Goal: Answer question/provide support: Share knowledge or assist other users

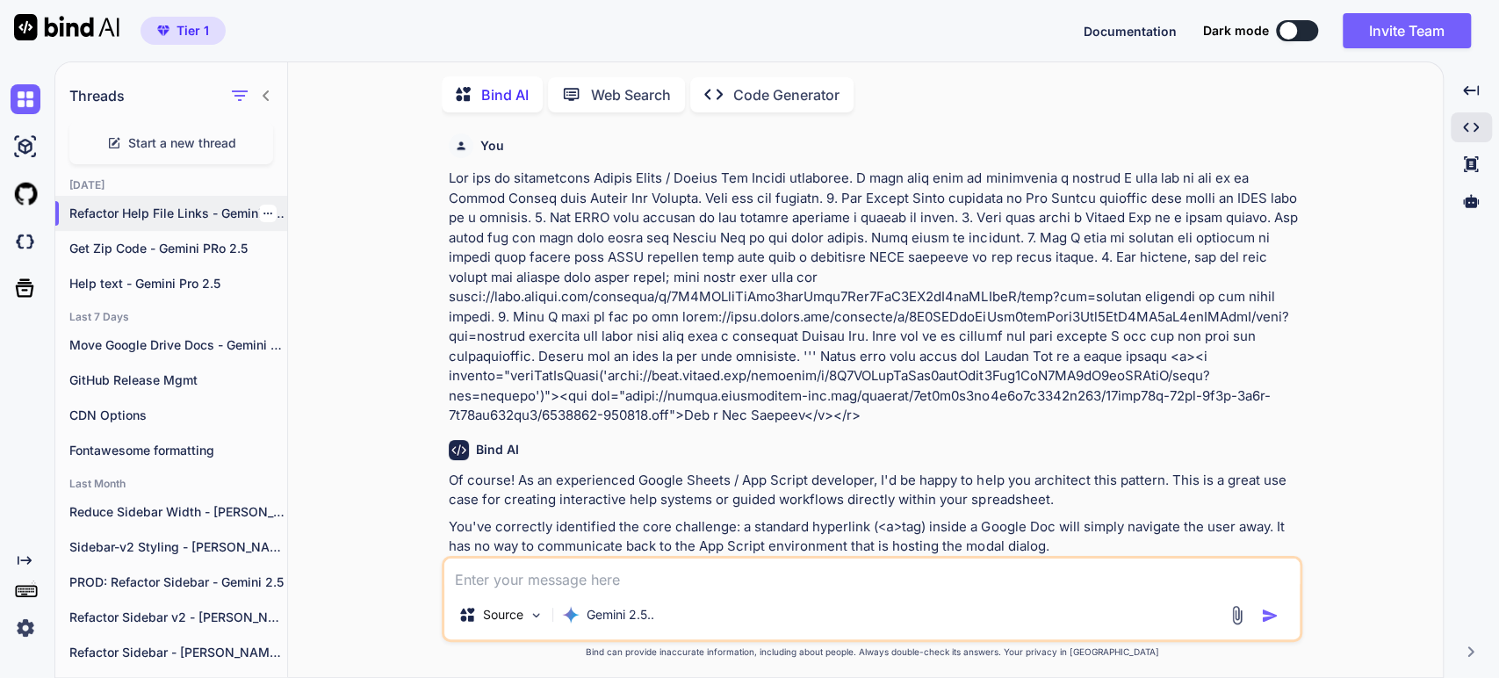
scroll to position [6, 0]
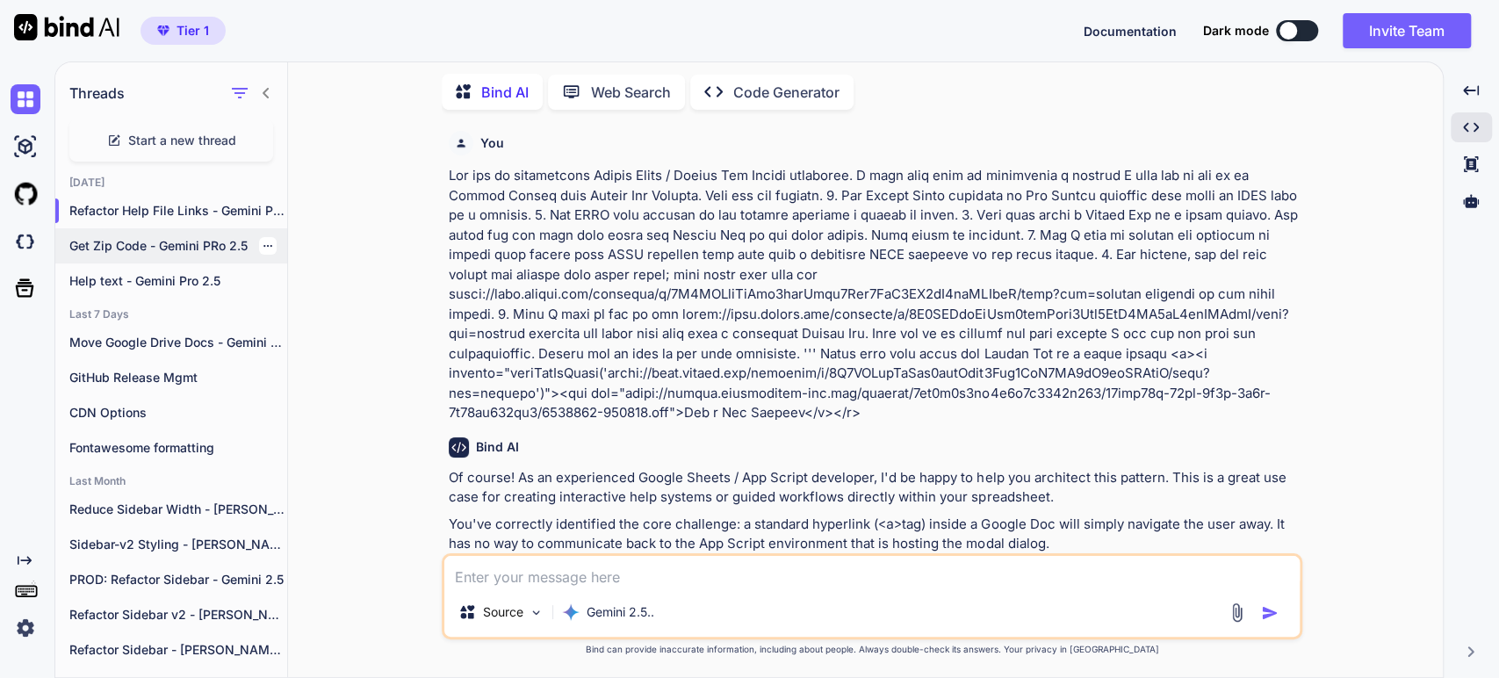
click at [113, 241] on p "Get Zip Code - Gemini PRo 2.5" at bounding box center [178, 246] width 218 height 18
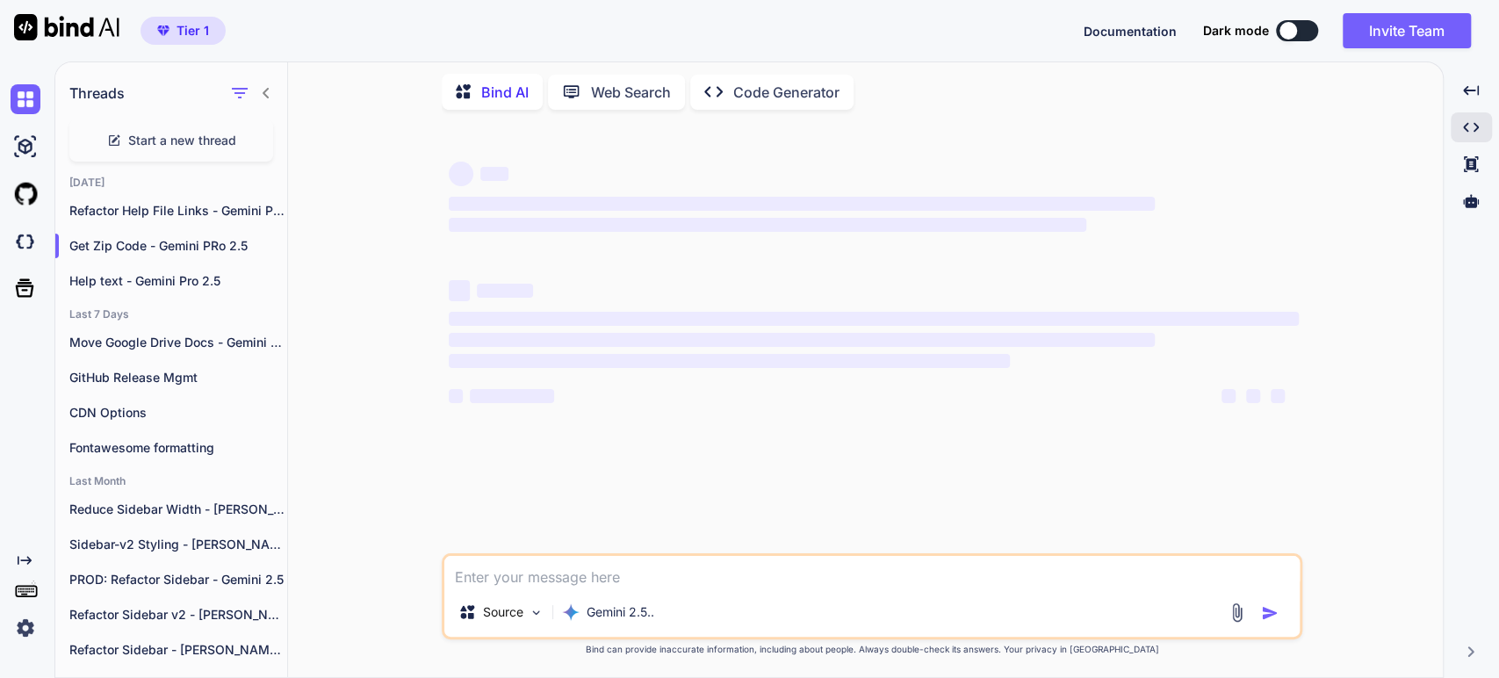
type textarea "x"
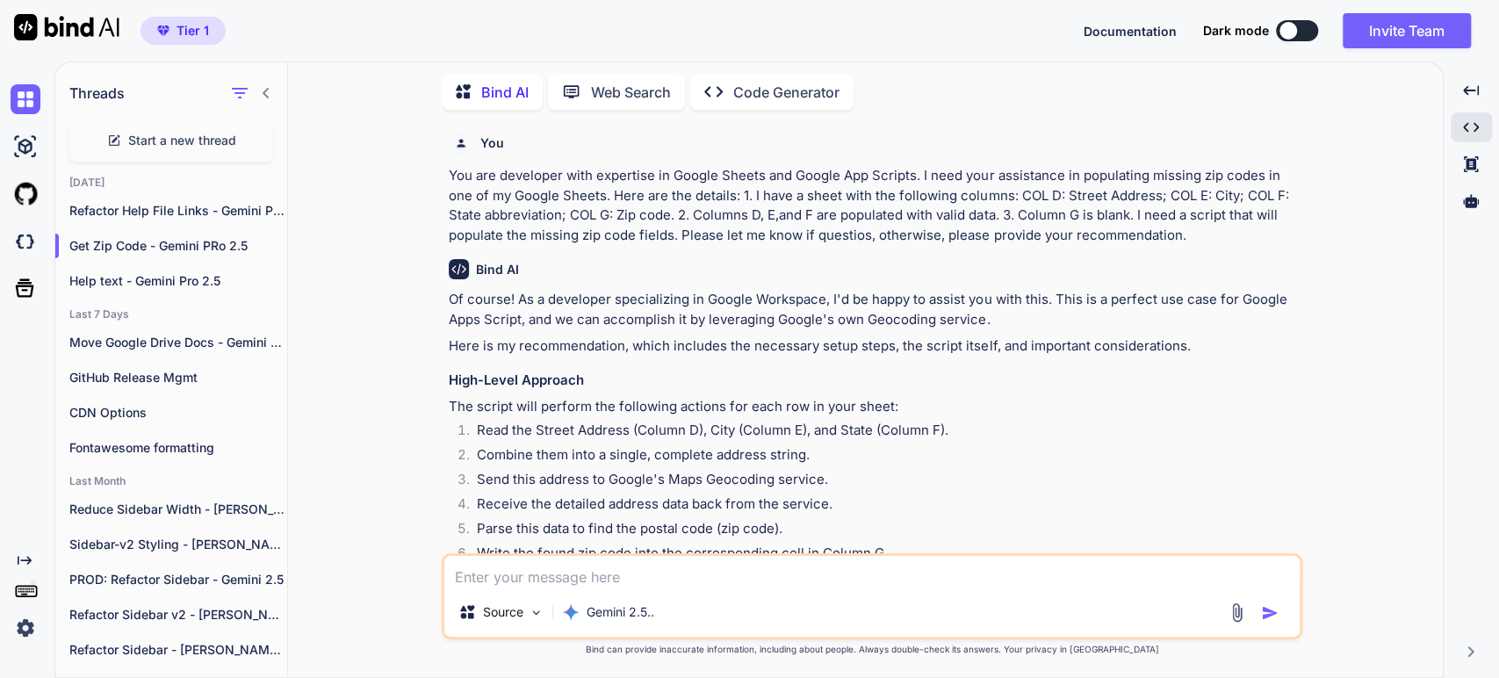
click at [616, 321] on p "Of course! As a developer specializing in Google Workspace, I'd be happy to ass…" at bounding box center [874, 310] width 850 height 40
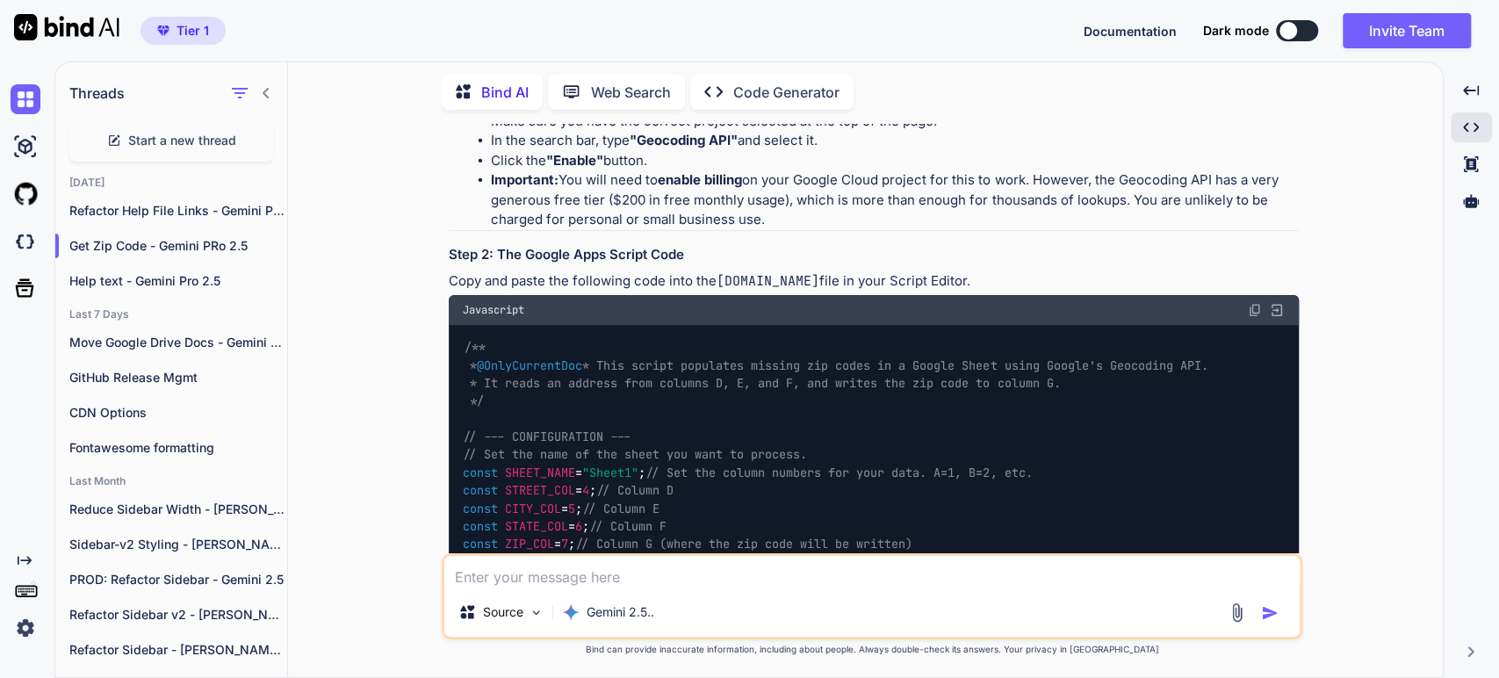
scroll to position [780, 0]
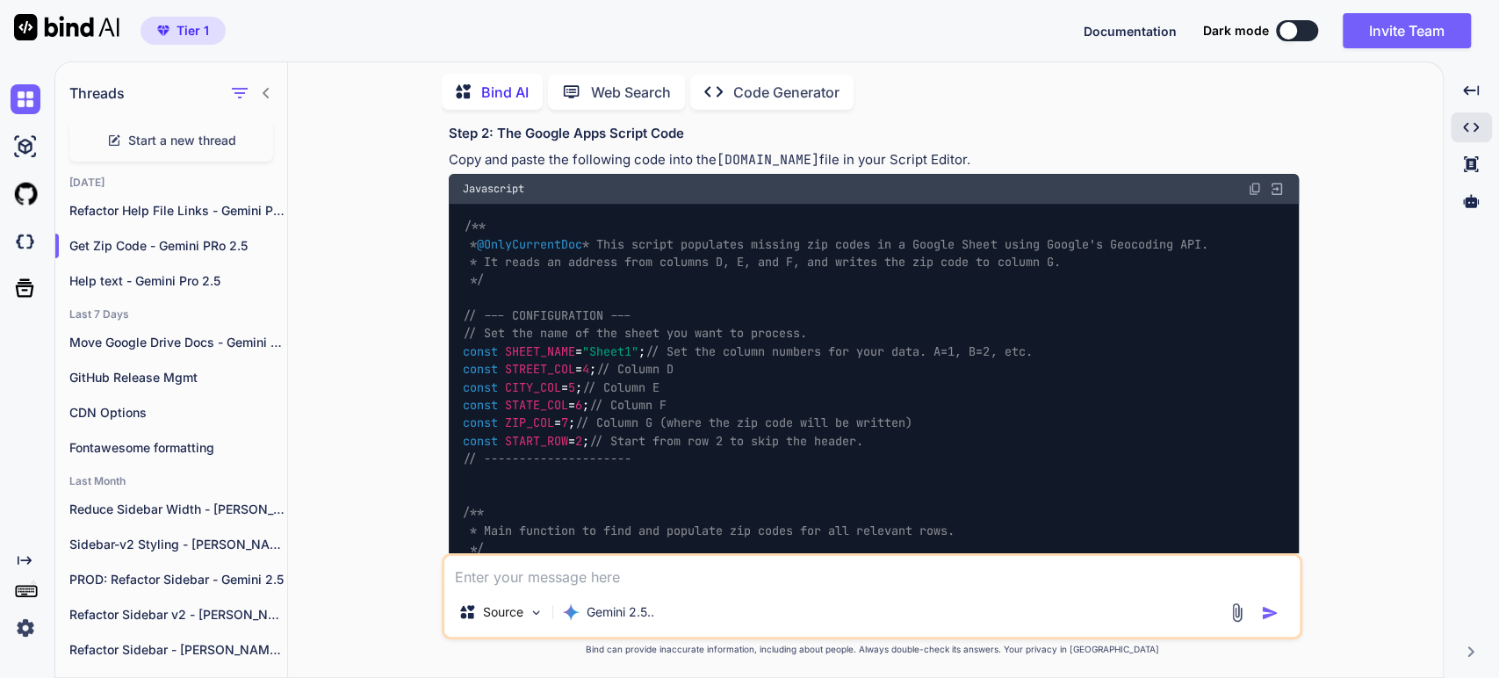
scroll to position [878, 0]
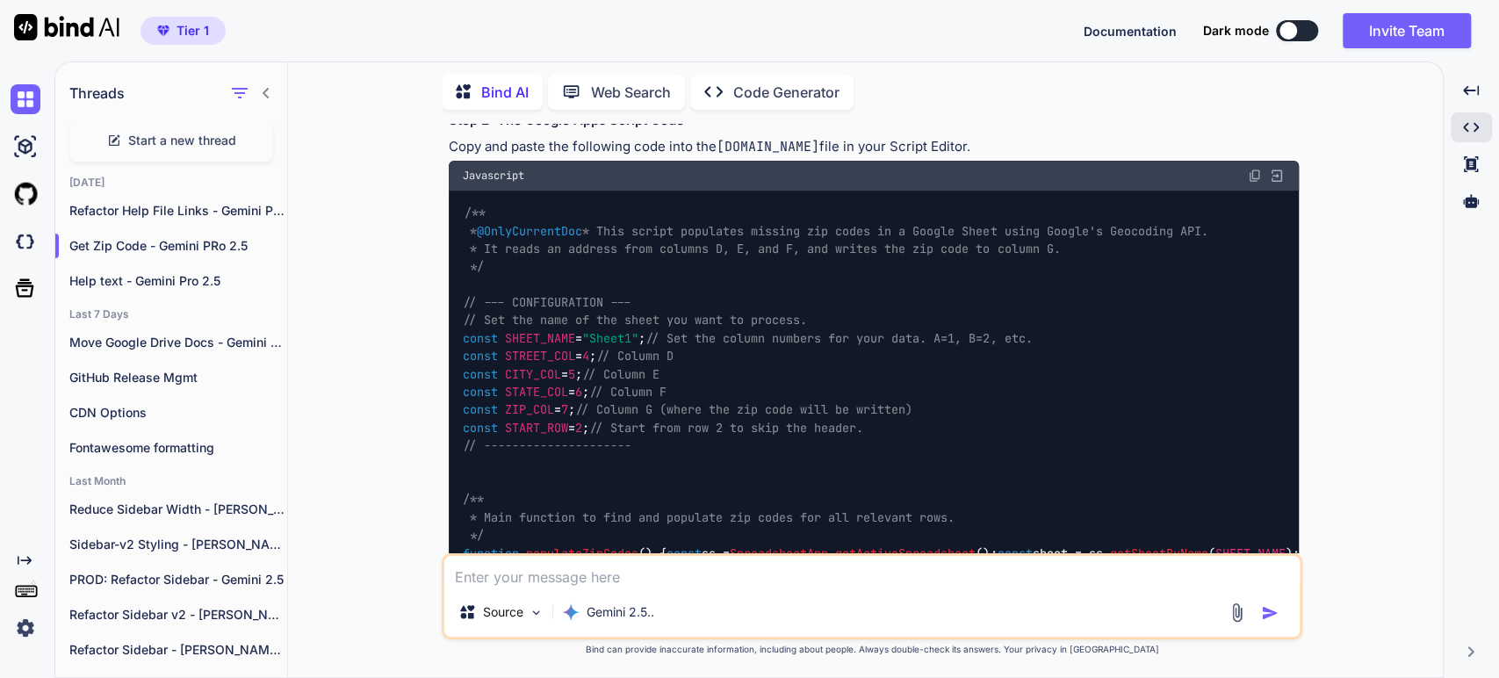
click at [814, 342] on div "/** * @OnlyCurrentDoc * This script populates missing zip codes in a Google She…" at bounding box center [874, 625] width 850 height 869
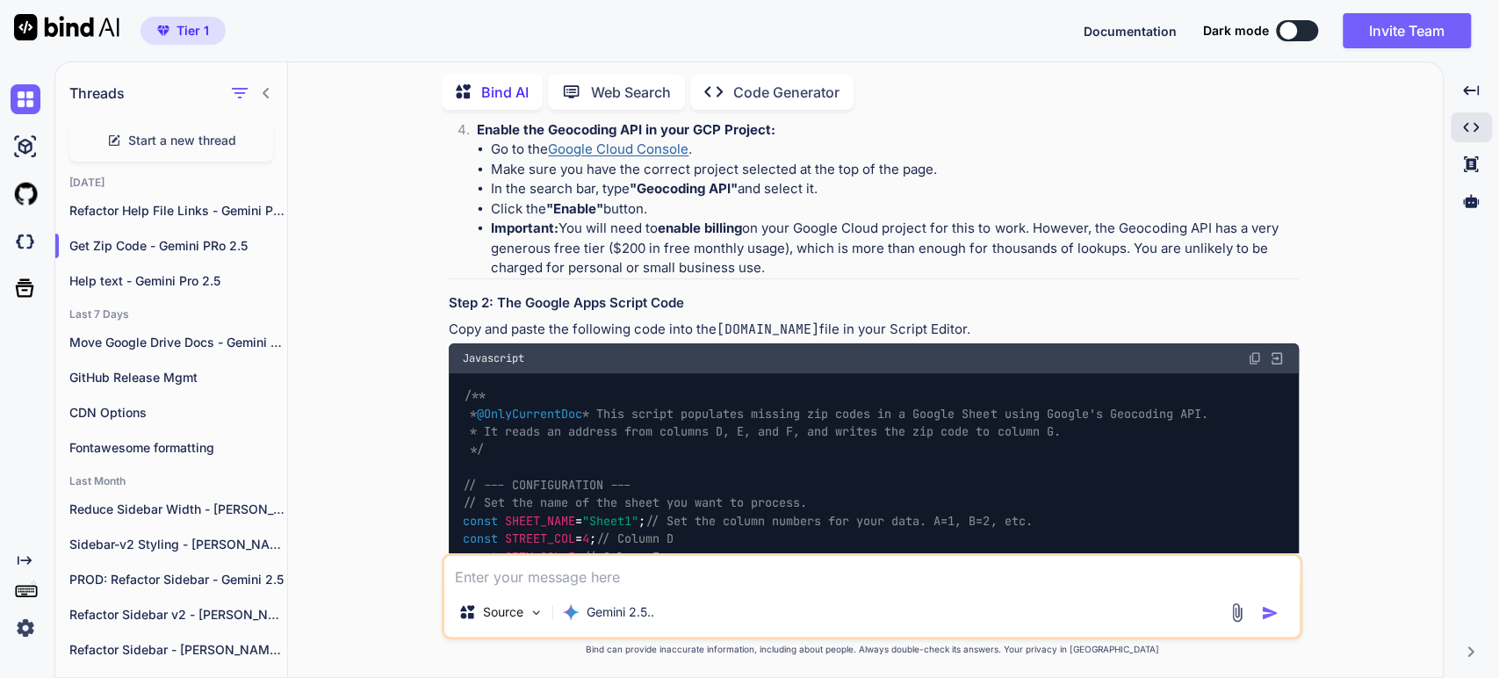
scroll to position [682, 0]
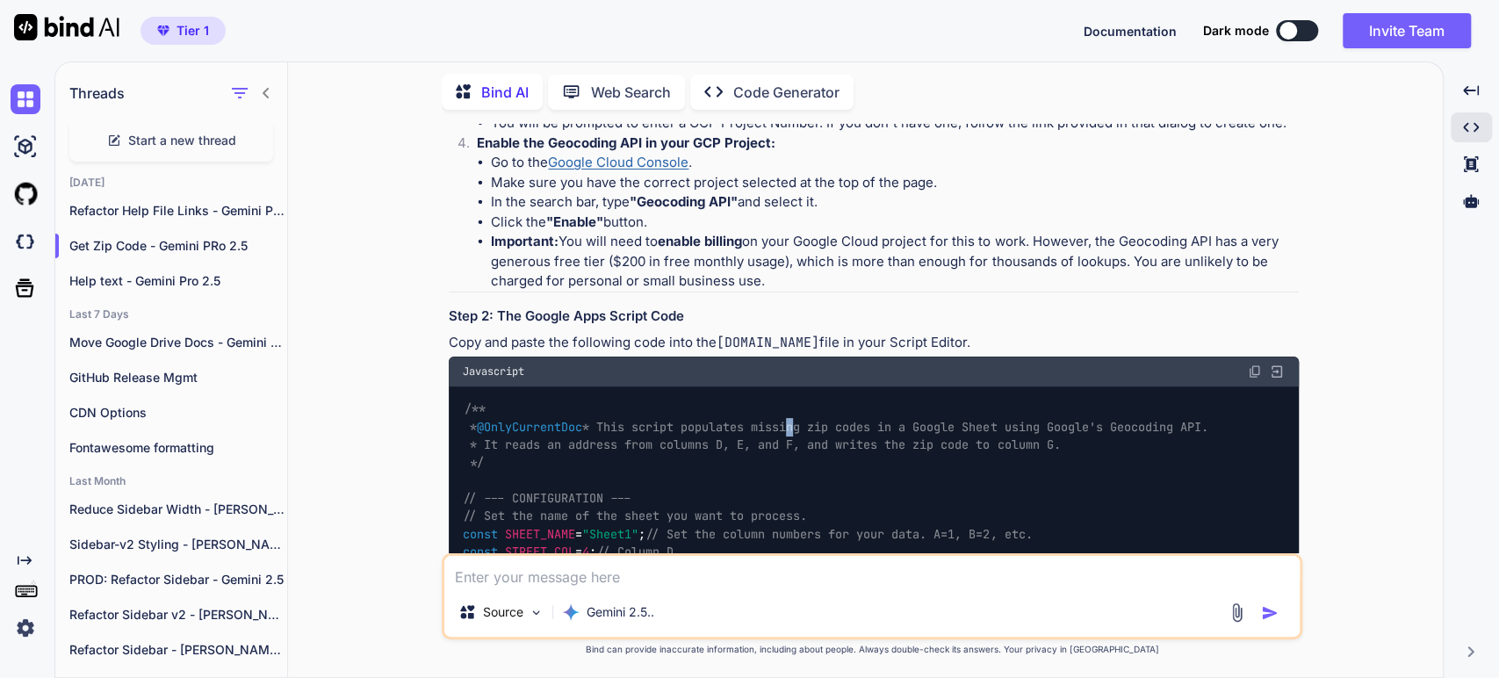
click at [667, 435] on span "/** * @OnlyCurrentDoc * This script populates missing zip codes in a Google She…" at bounding box center [835, 435] width 745 height 69
click at [493, 340] on p "Copy and paste the following code into the [DOMAIN_NAME] file in your Script Ed…" at bounding box center [874, 343] width 850 height 20
click at [761, 335] on code "[DOMAIN_NAME]" at bounding box center [768, 343] width 103 height 18
click at [646, 339] on p "Copy and paste the following code into the [DOMAIN_NAME] file in your Script Ed…" at bounding box center [874, 343] width 850 height 20
click at [747, 346] on code "[DOMAIN_NAME]" at bounding box center [768, 343] width 103 height 18
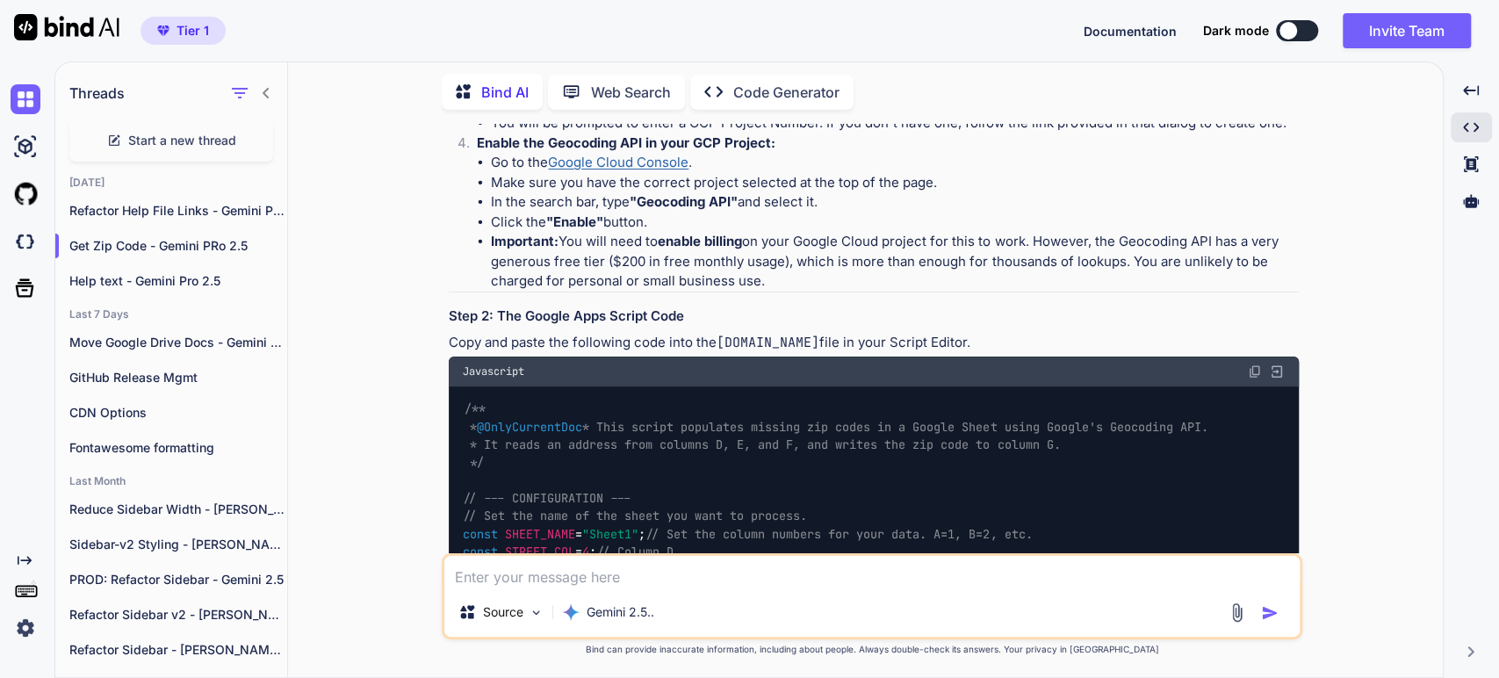
click at [854, 336] on p "Copy and paste the following code into the [DOMAIN_NAME] file in your Script Ed…" at bounding box center [874, 343] width 850 height 20
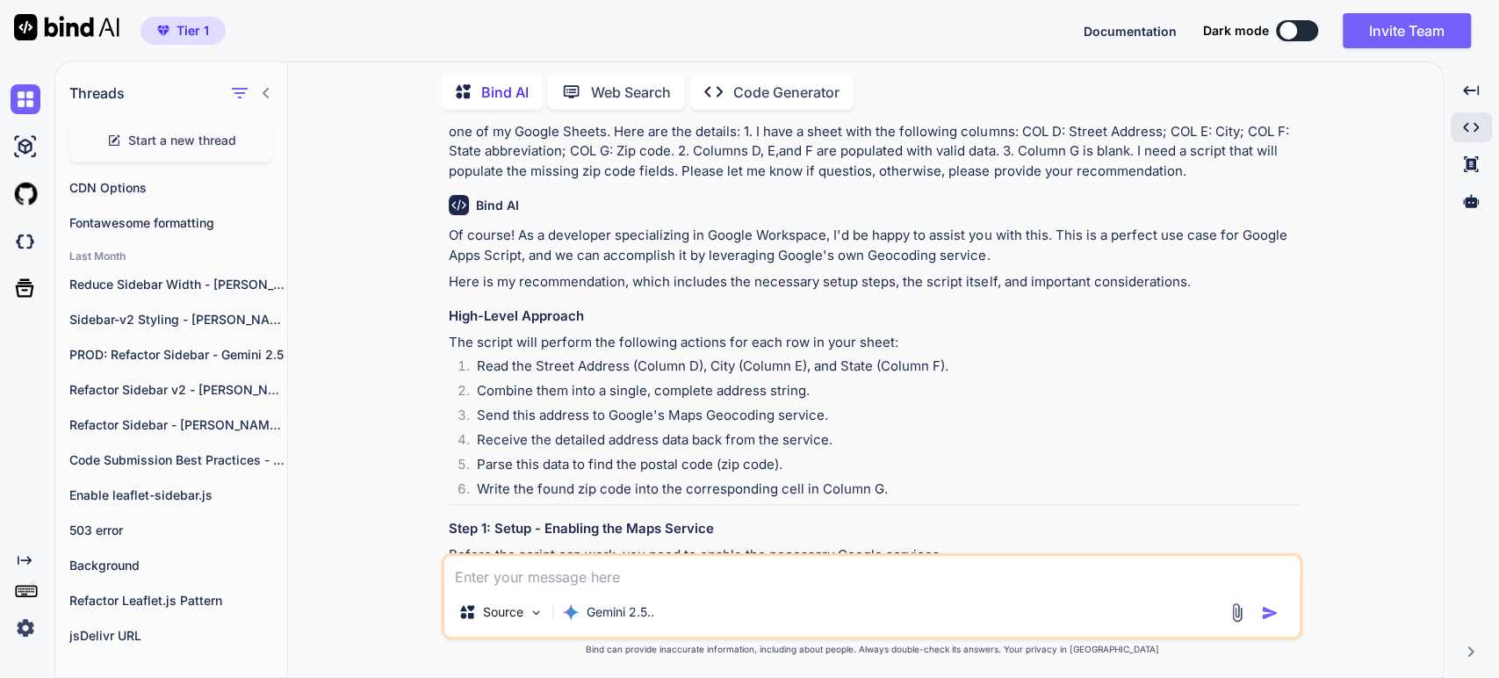
scroll to position [195, 0]
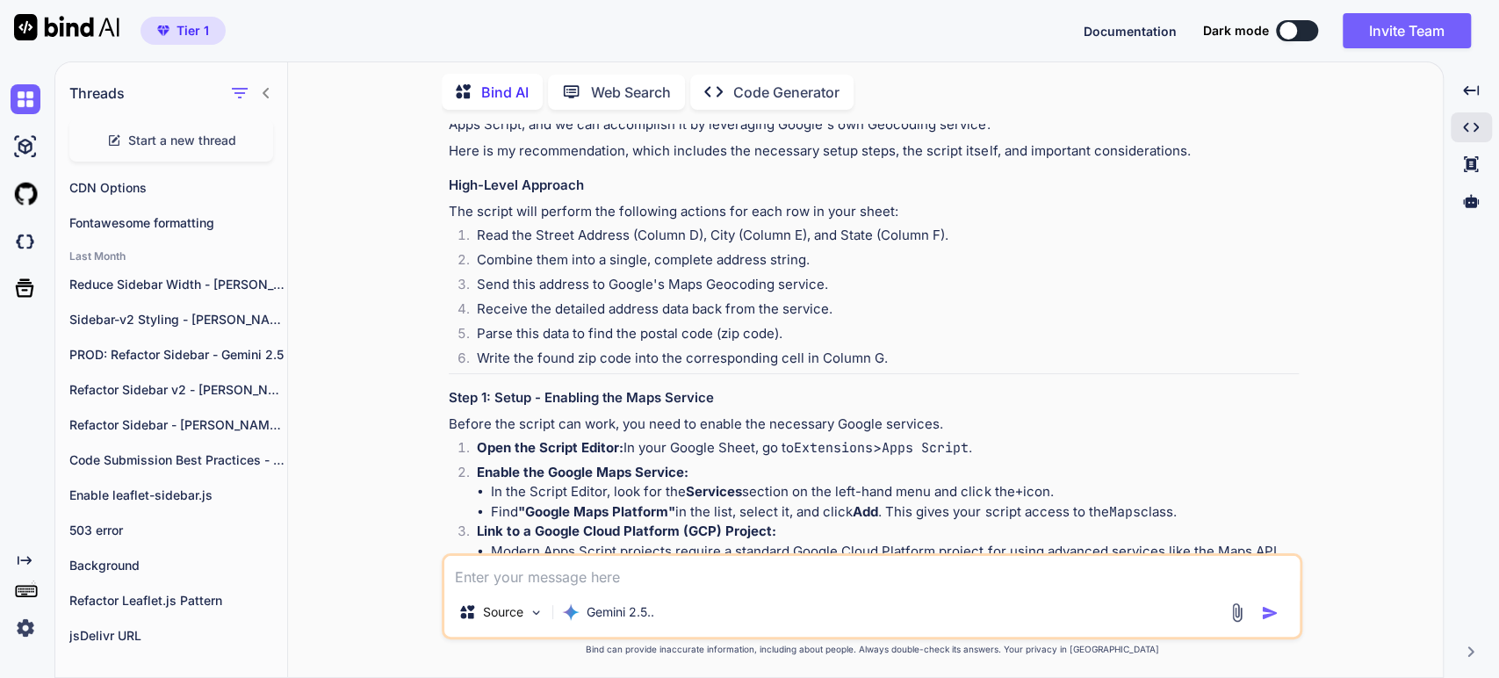
click at [681, 493] on li "In the Script Editor, look for the Services section on the left-hand menu and c…" at bounding box center [895, 492] width 808 height 20
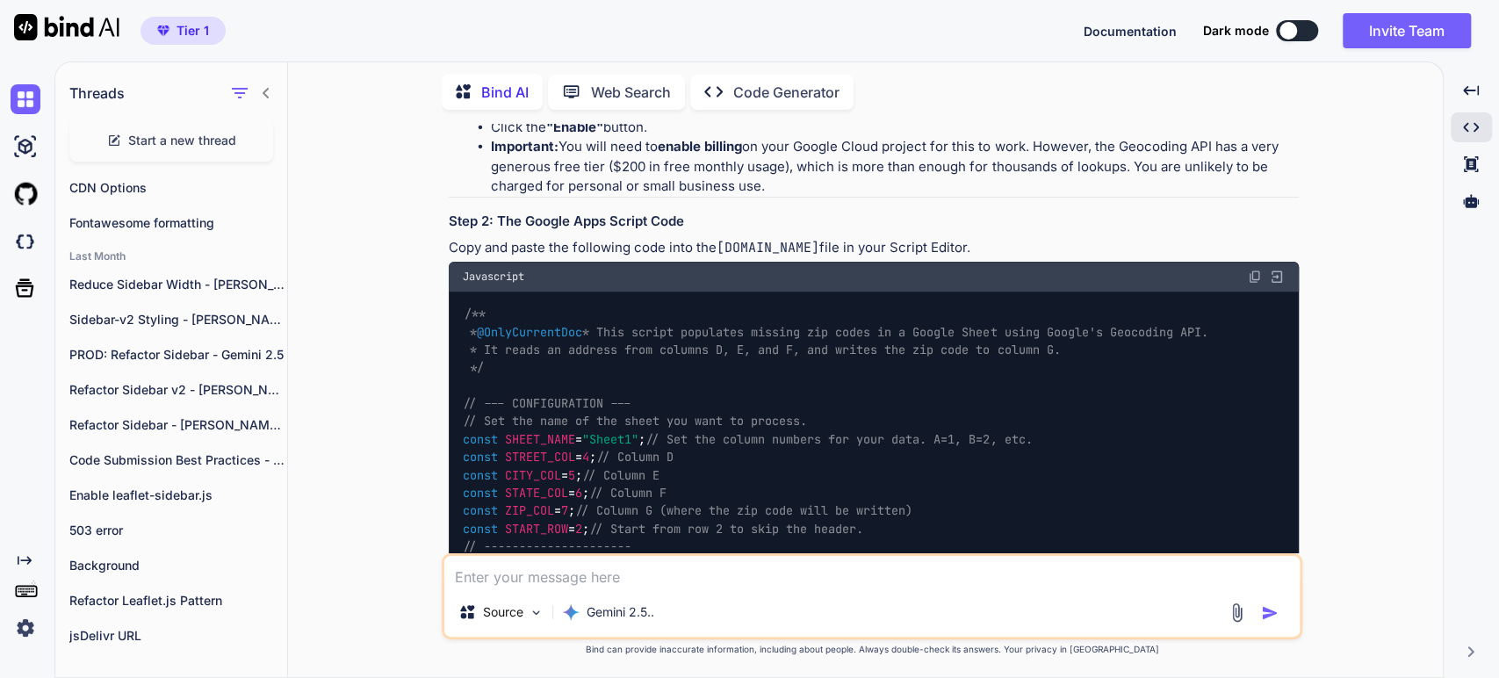
scroll to position [780, 0]
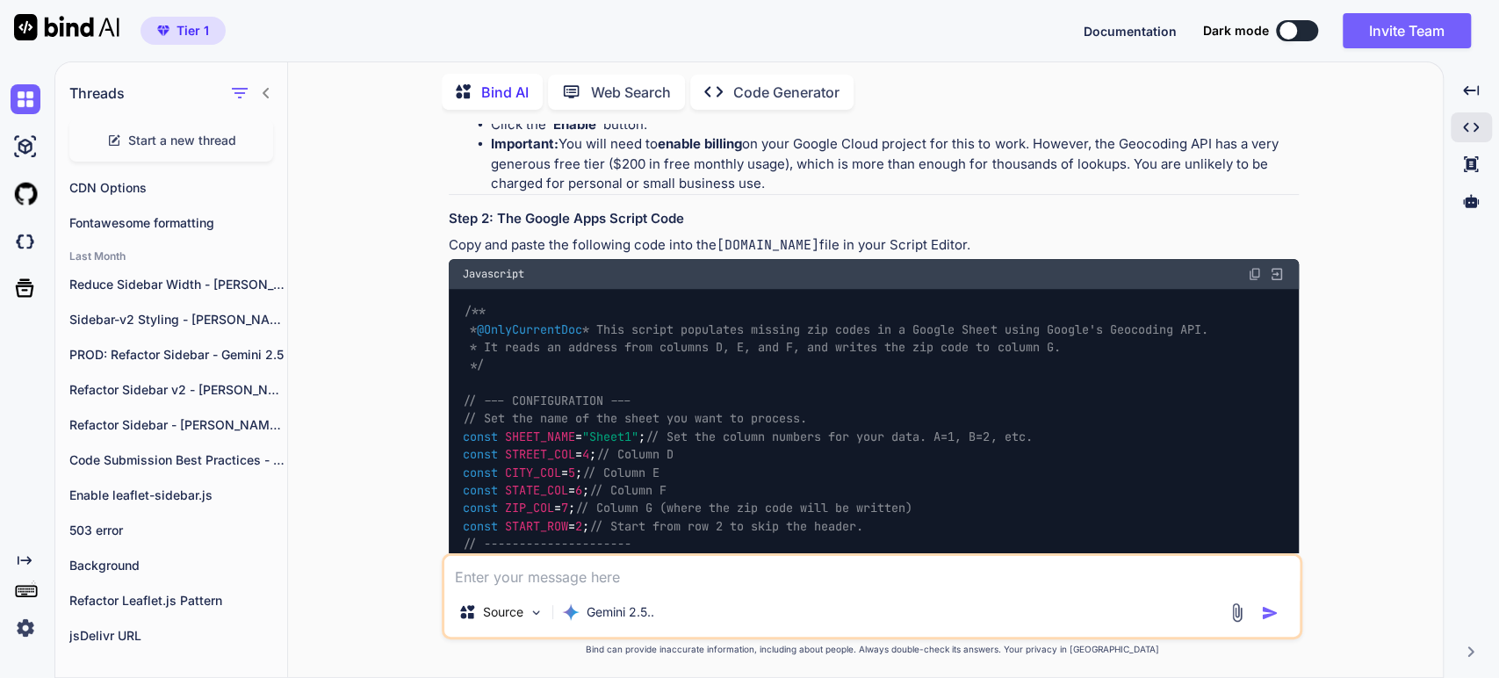
click at [610, 360] on span "/** * @OnlyCurrentDoc * This script populates missing zip codes in a Google She…" at bounding box center [835, 338] width 745 height 69
click at [555, 362] on span "/** * @OnlyCurrentDoc * This script populates missing zip codes in a Google She…" at bounding box center [835, 338] width 745 height 69
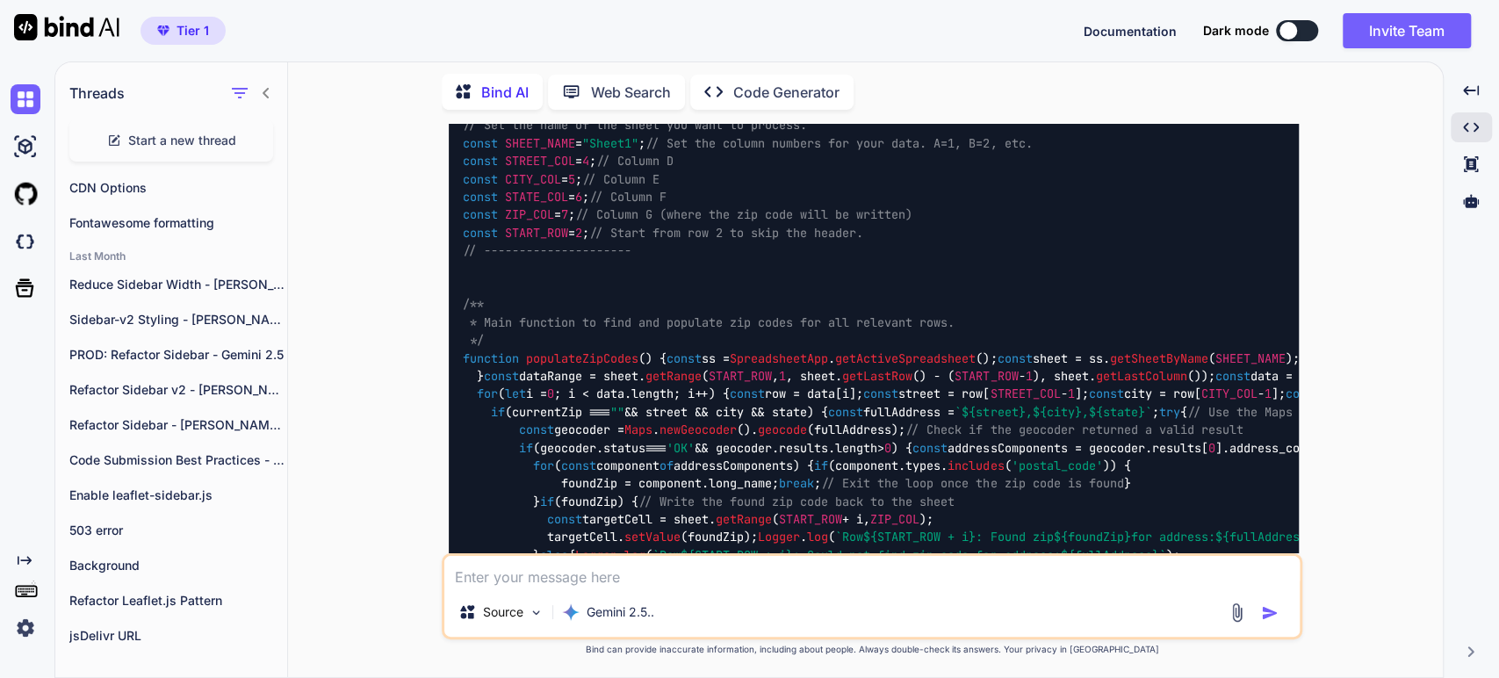
scroll to position [878, 0]
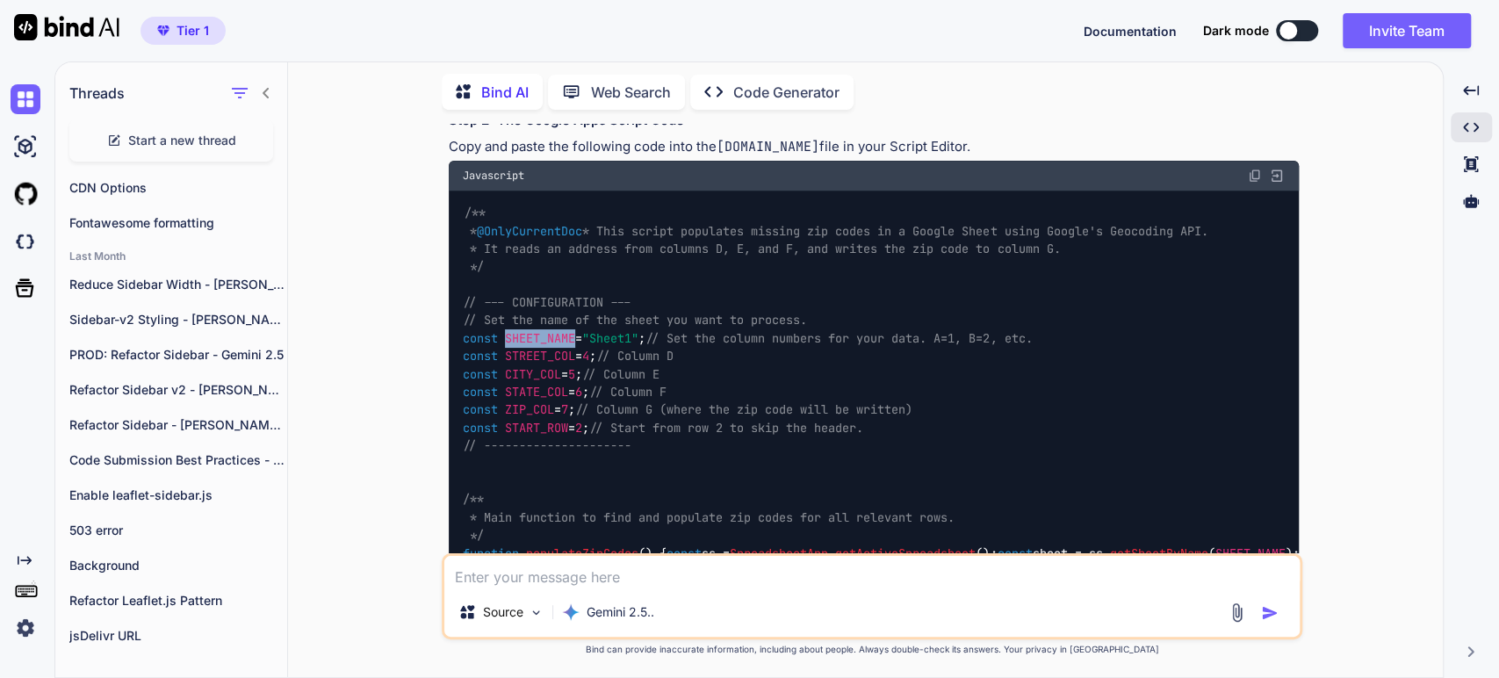
drag, startPoint x: 576, startPoint y: 351, endPoint x: 508, endPoint y: 357, distance: 68.7
click at [508, 346] on span "SHEET_NAME" at bounding box center [540, 338] width 70 height 16
copy span "SHEET_NAME"
click at [626, 490] on div "/** * @OnlyCurrentDoc * This script populates missing zip codes in a Google She…" at bounding box center [874, 625] width 850 height 869
click at [529, 299] on div "/** * @OnlyCurrentDoc * This script populates missing zip codes in a Google She…" at bounding box center [874, 625] width 850 height 869
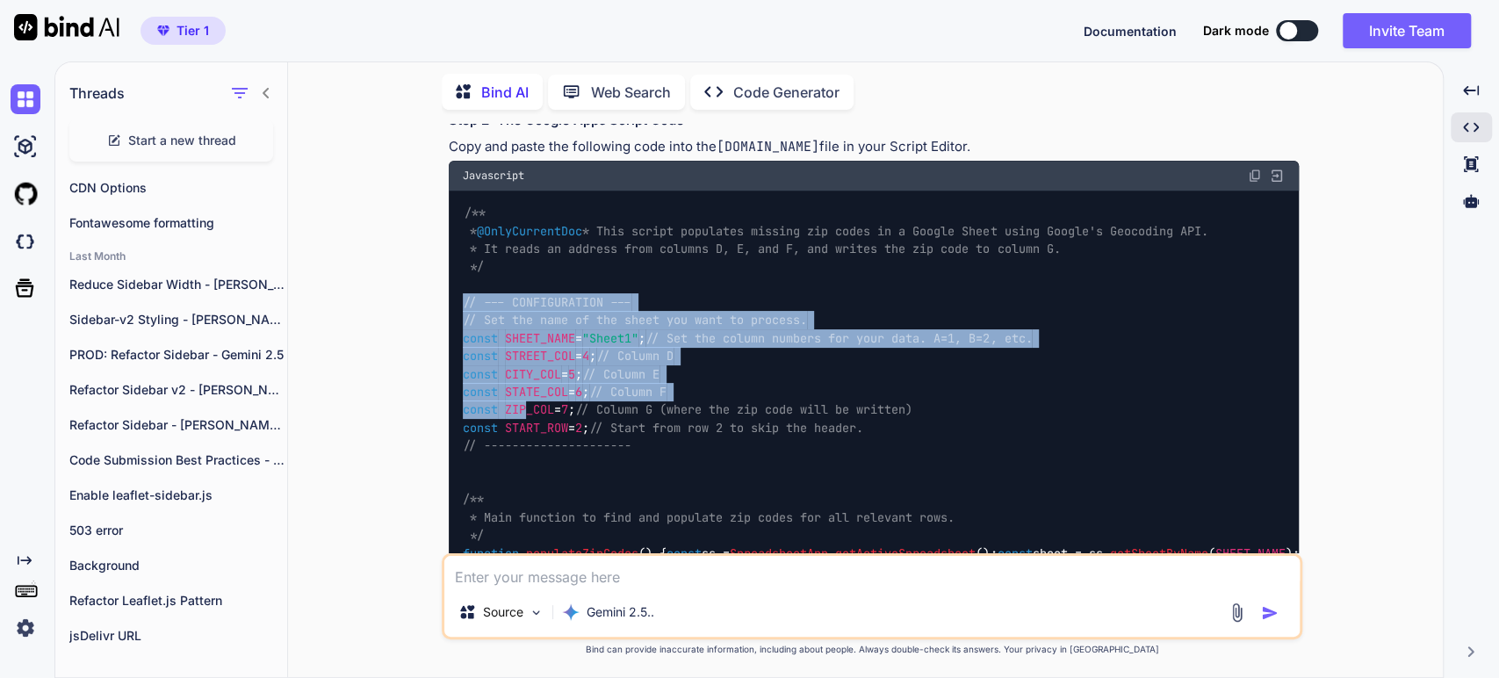
drag, startPoint x: 466, startPoint y: 324, endPoint x: 526, endPoint y: 444, distance: 134.3
click at [526, 444] on code "/** * @OnlyCurrentDoc * This script populates missing zip codes in a Google She…" at bounding box center [1323, 625] width 1721 height 842
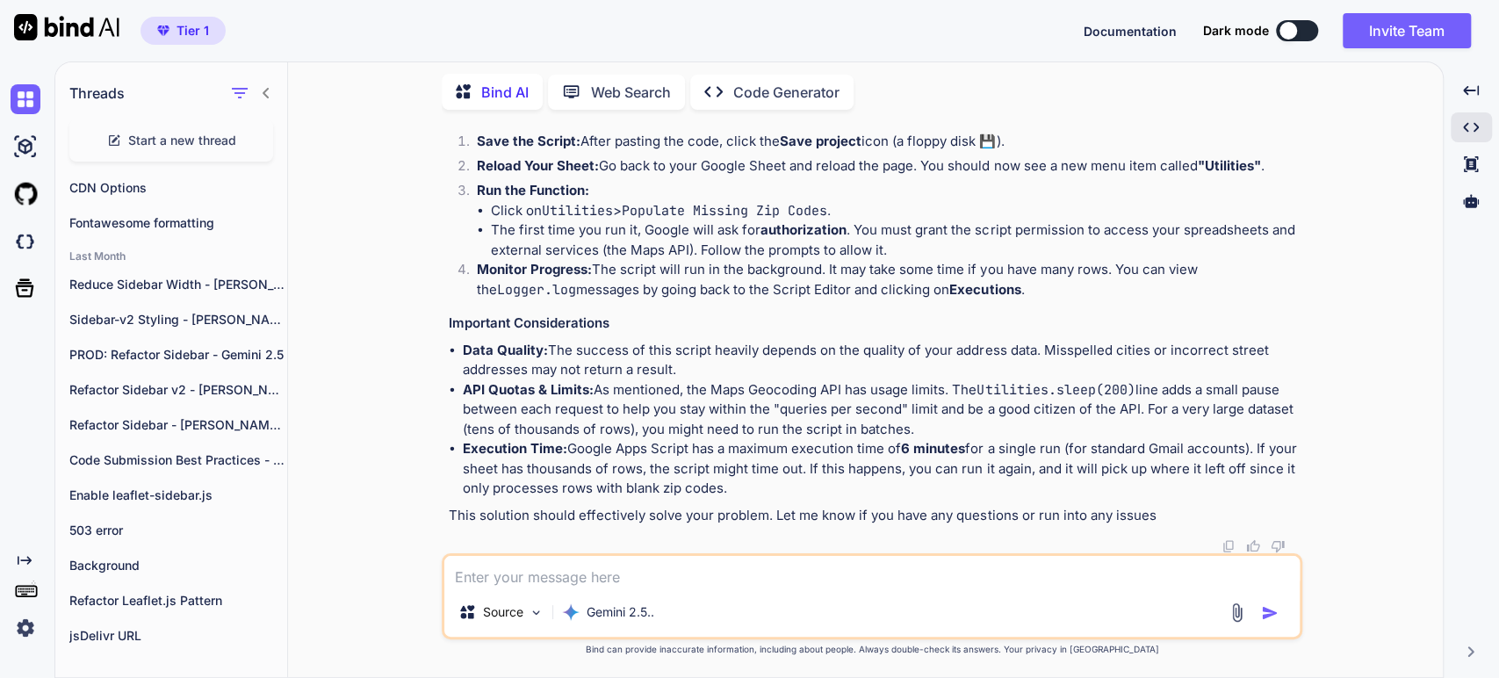
scroll to position [2294, 0]
copy code "// --- CONFIGURATION --- // Set the name of the sheet you want to process. cons…"
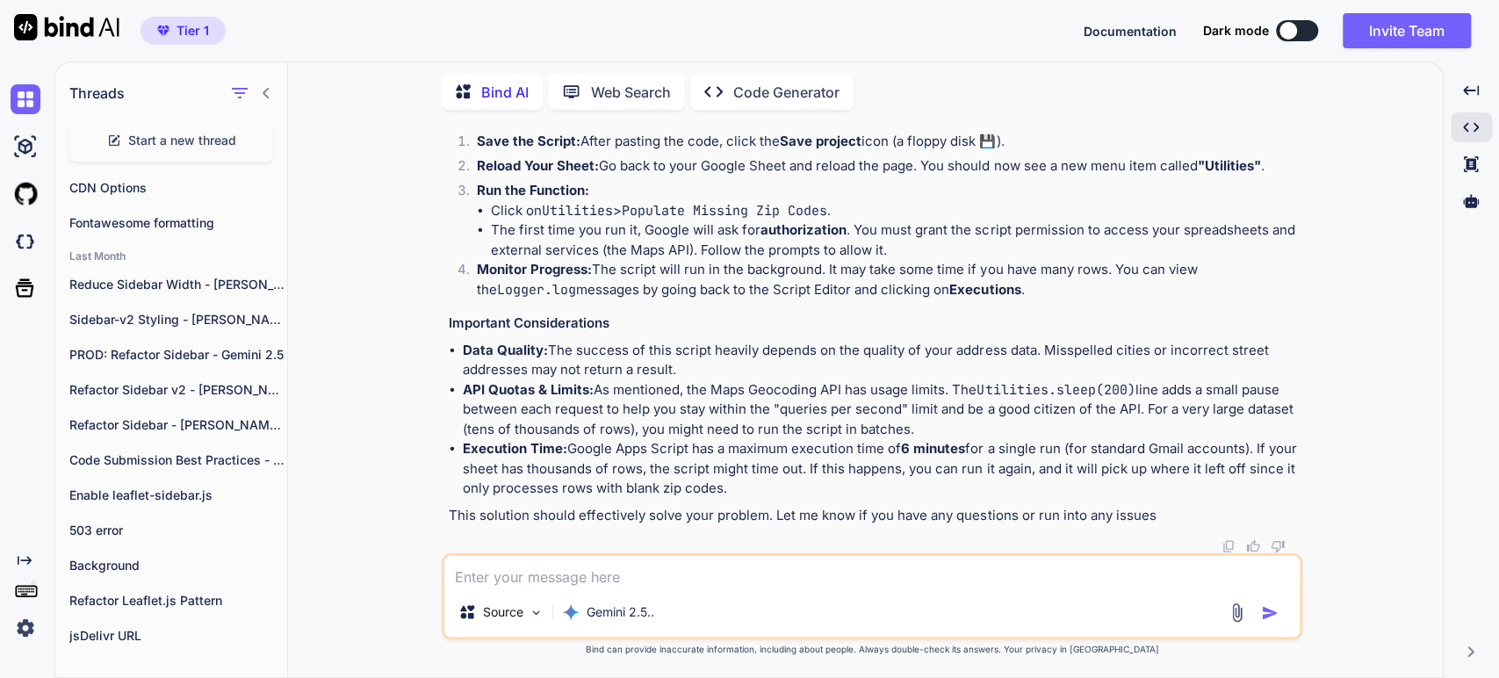
click at [573, 126] on h3 "Step 3: How to Run the Script" at bounding box center [874, 115] width 850 height 20
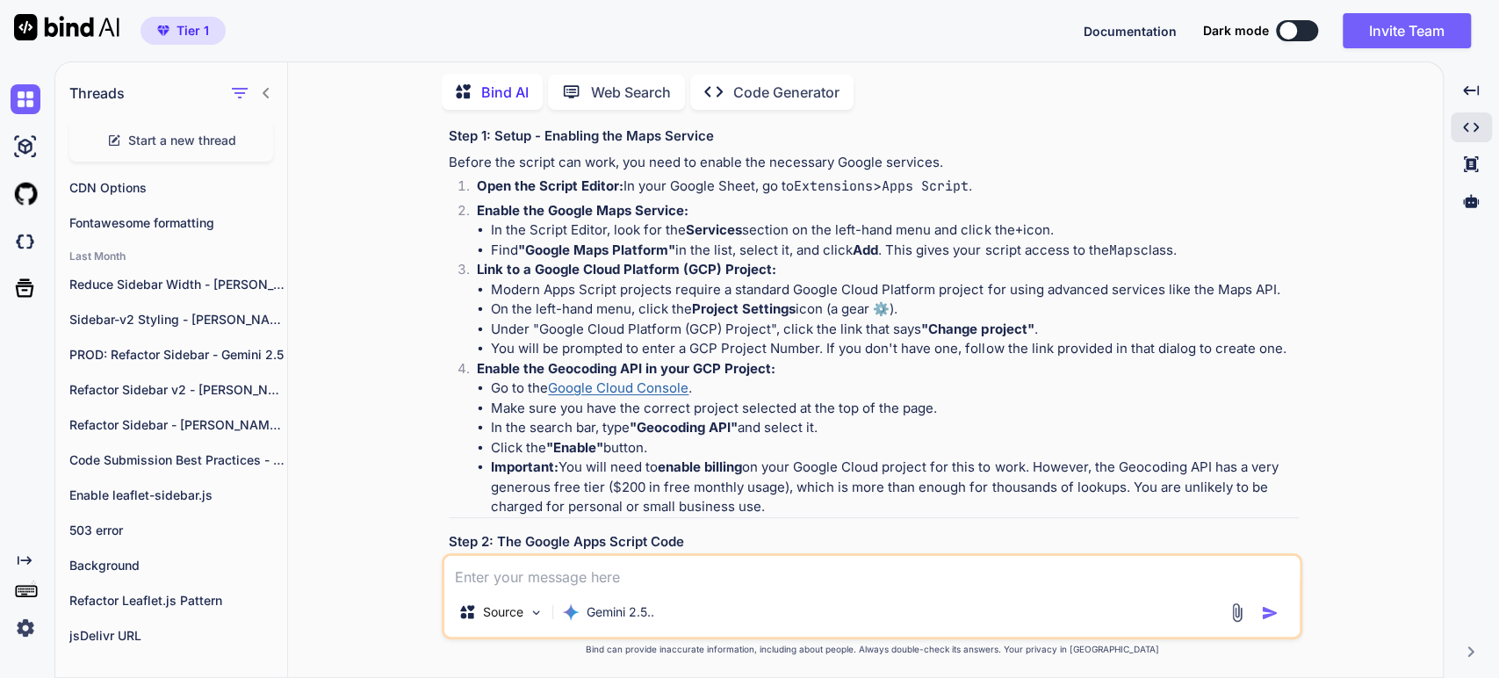
scroll to position [343, 0]
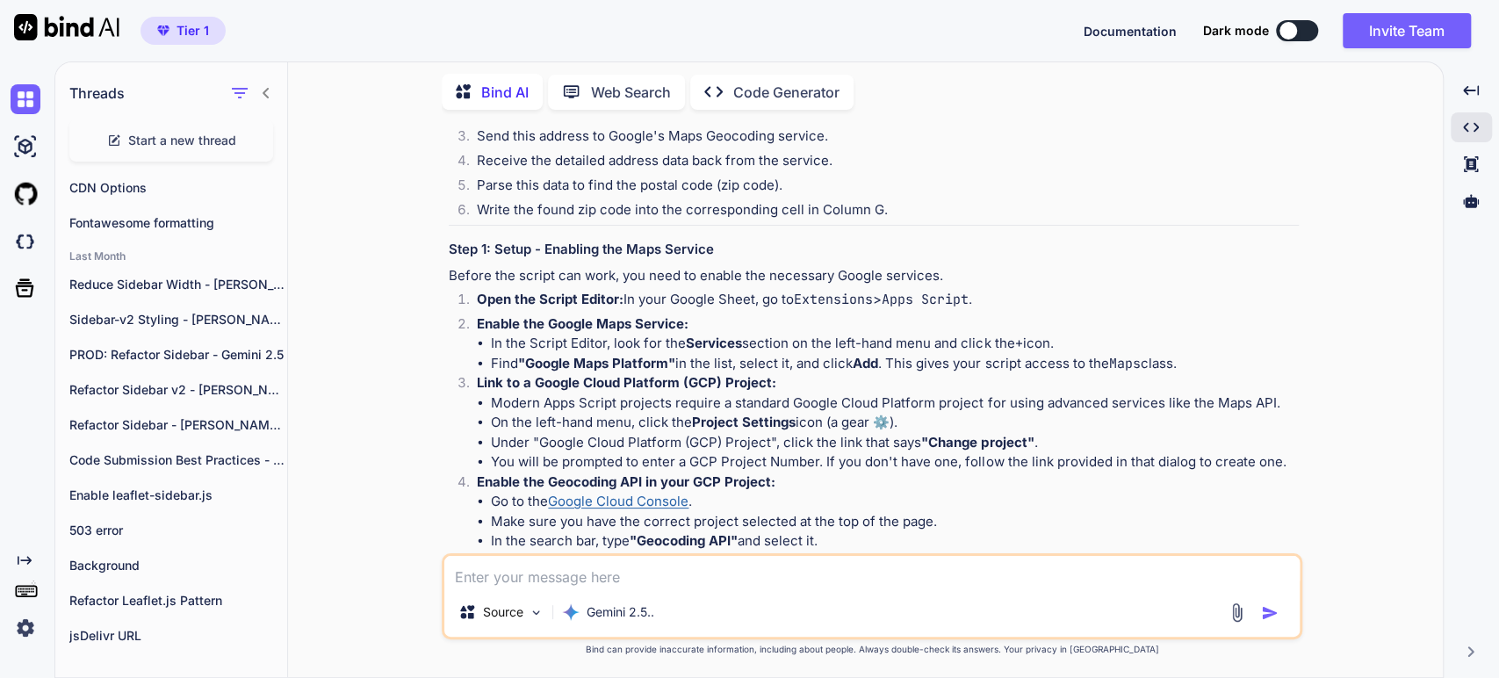
click at [587, 320] on strong "Enable the Google Maps Service:" at bounding box center [583, 323] width 212 height 17
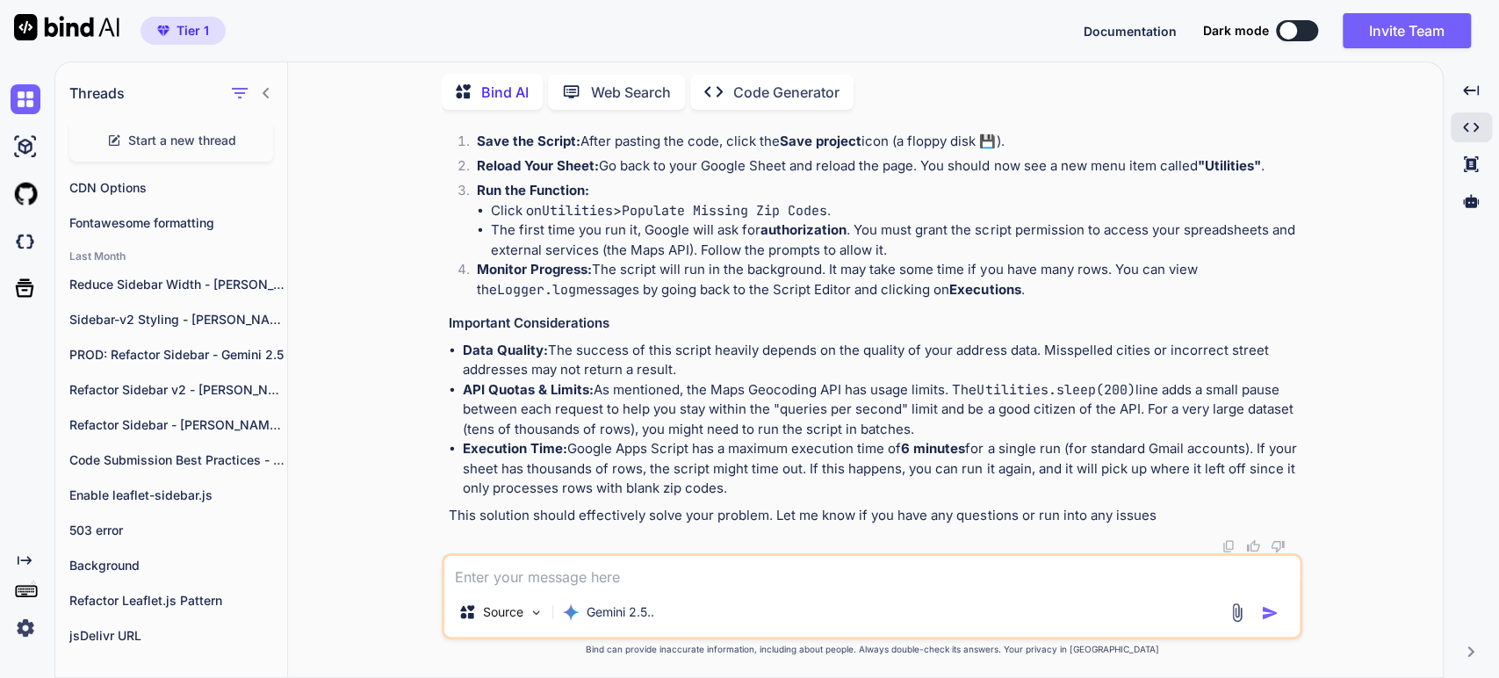
scroll to position [2684, 0]
click at [527, 572] on textarea at bounding box center [871, 572] width 855 height 32
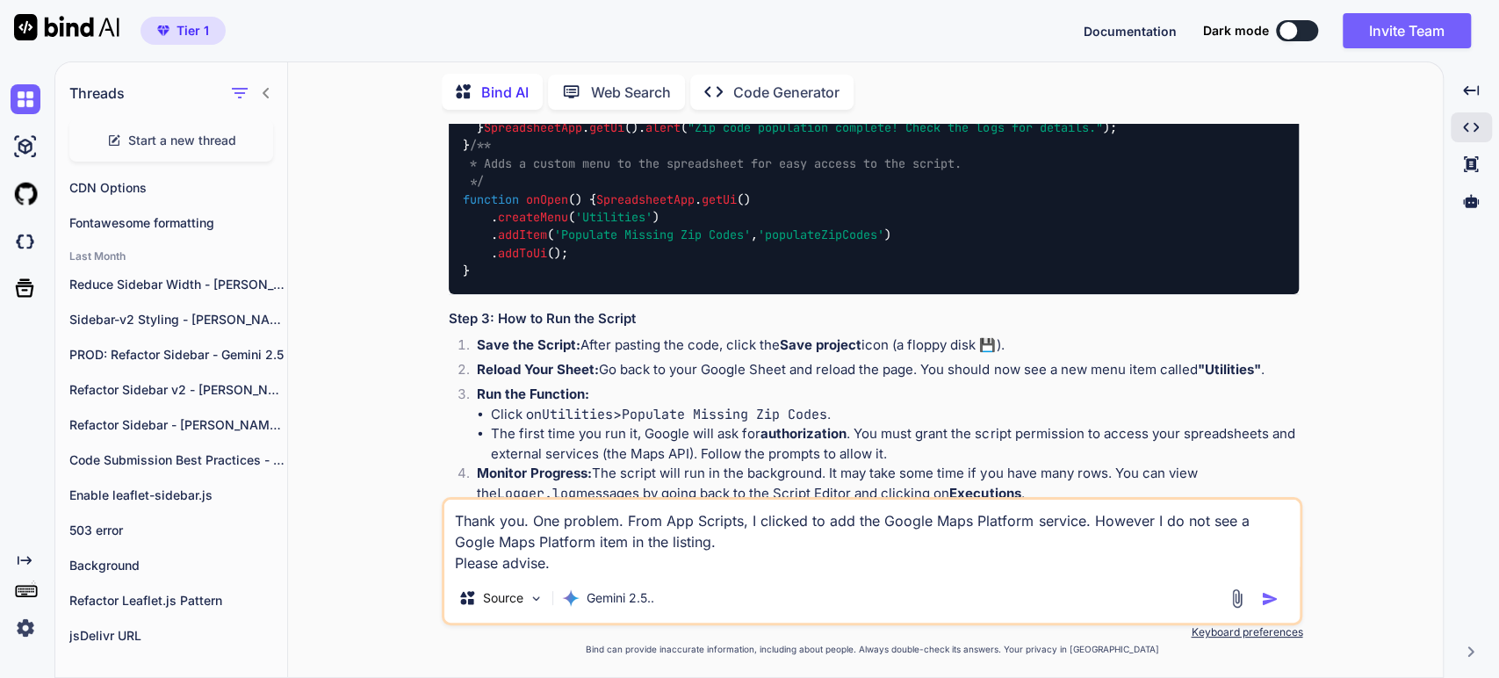
scroll to position [1709, 0]
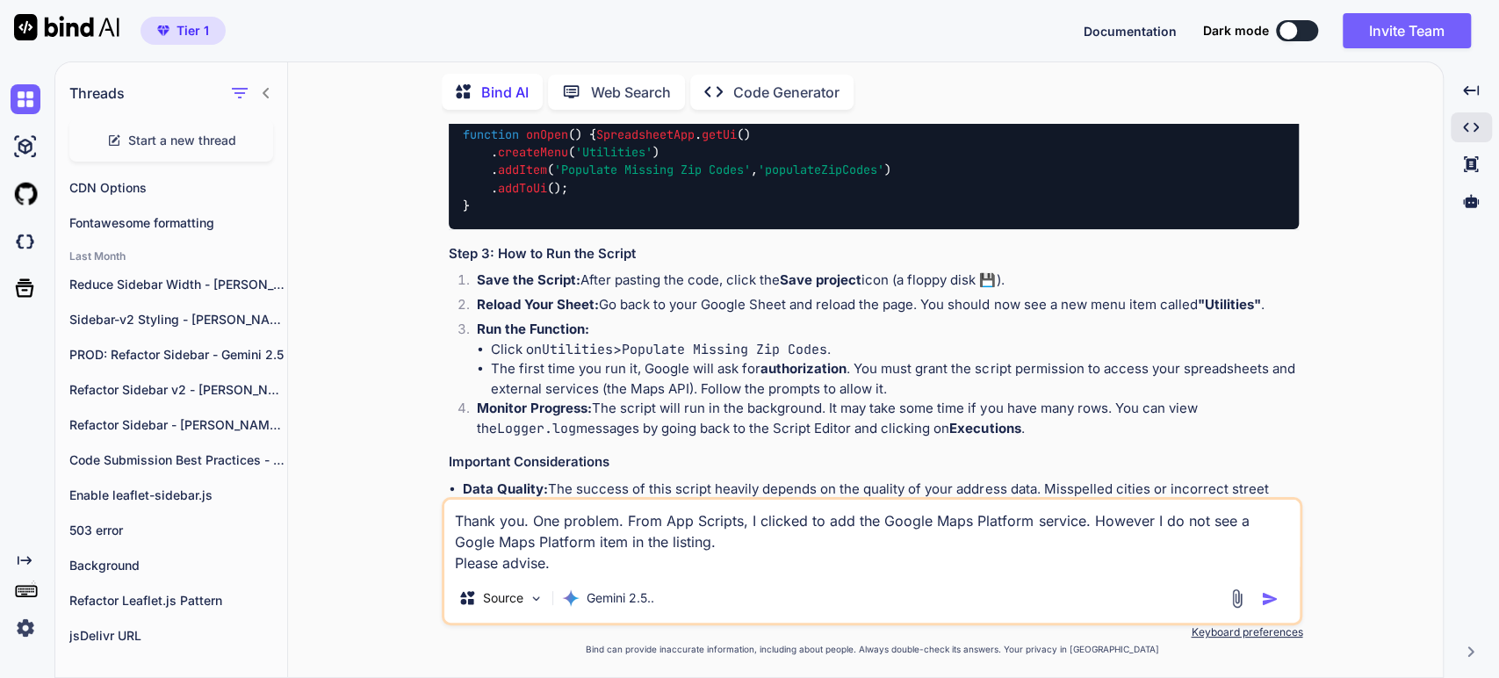
type textarea "Thank you. One problem. From App Scripts, I clicked to add the Google Maps Plat…"
click at [1272, 595] on img "button" at bounding box center [1270, 599] width 18 height 18
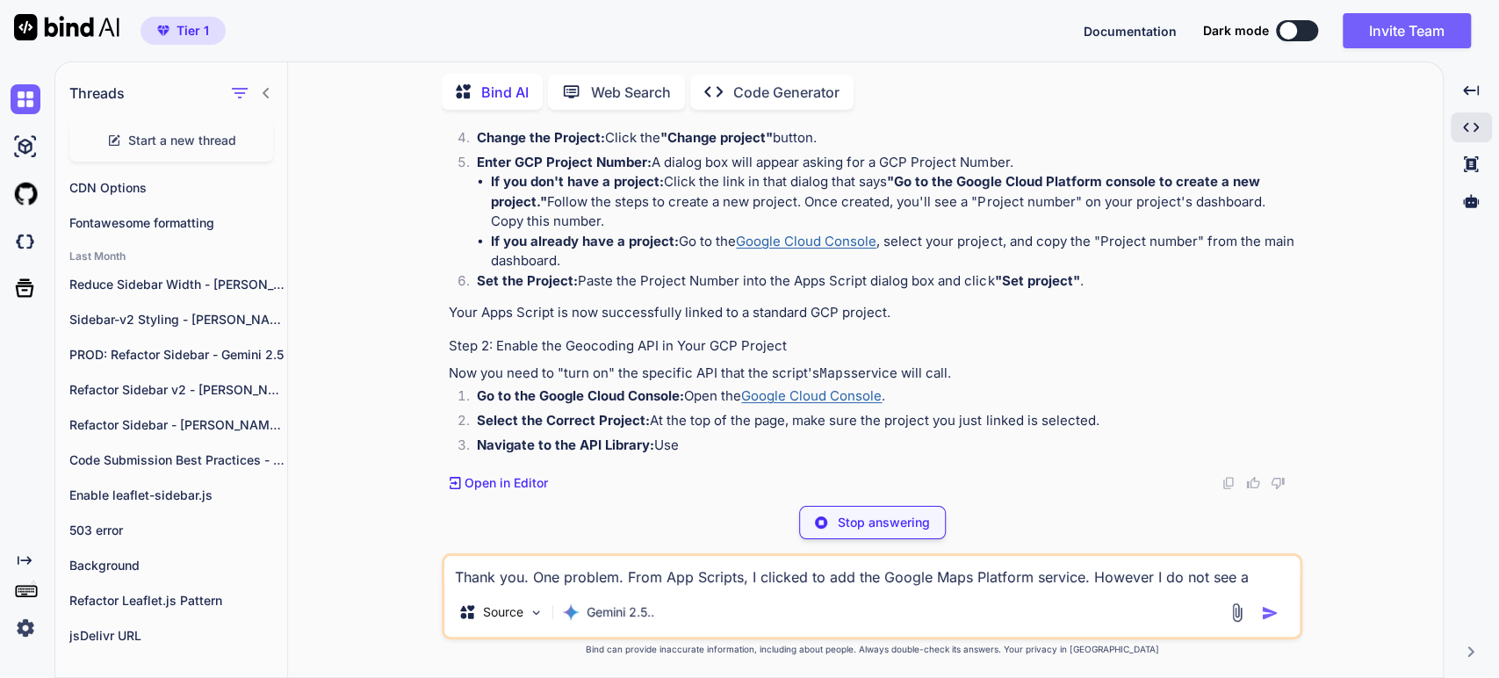
scroll to position [3182, 0]
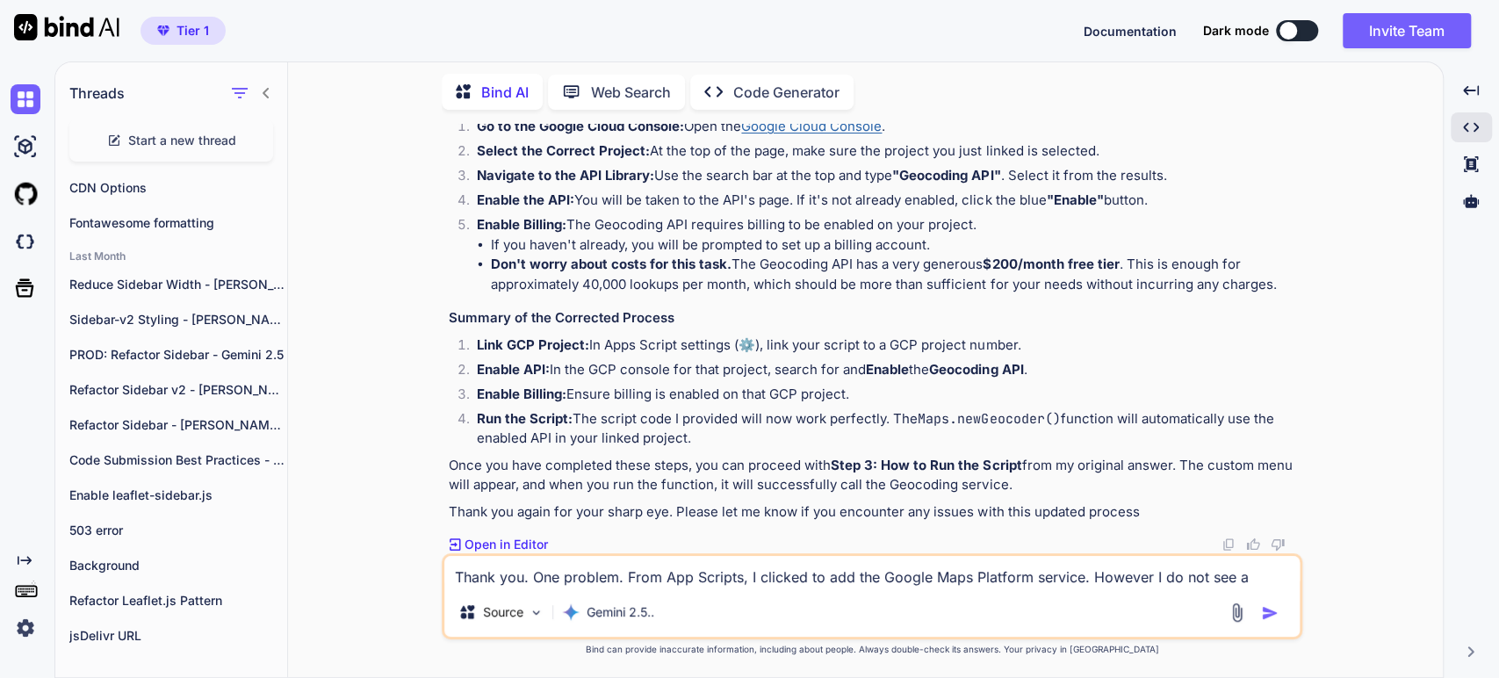
scroll to position [3768, 0]
drag, startPoint x: 1002, startPoint y: 311, endPoint x: 900, endPoint y: 305, distance: 102.0
click at [906, 184] on strong ""Geocoding API"" at bounding box center [946, 175] width 108 height 17
copy strong "Geocoding API"
click at [699, 215] on li "Enable the API: You will be taken to the API's page. If it's not already enable…" at bounding box center [881, 203] width 836 height 25
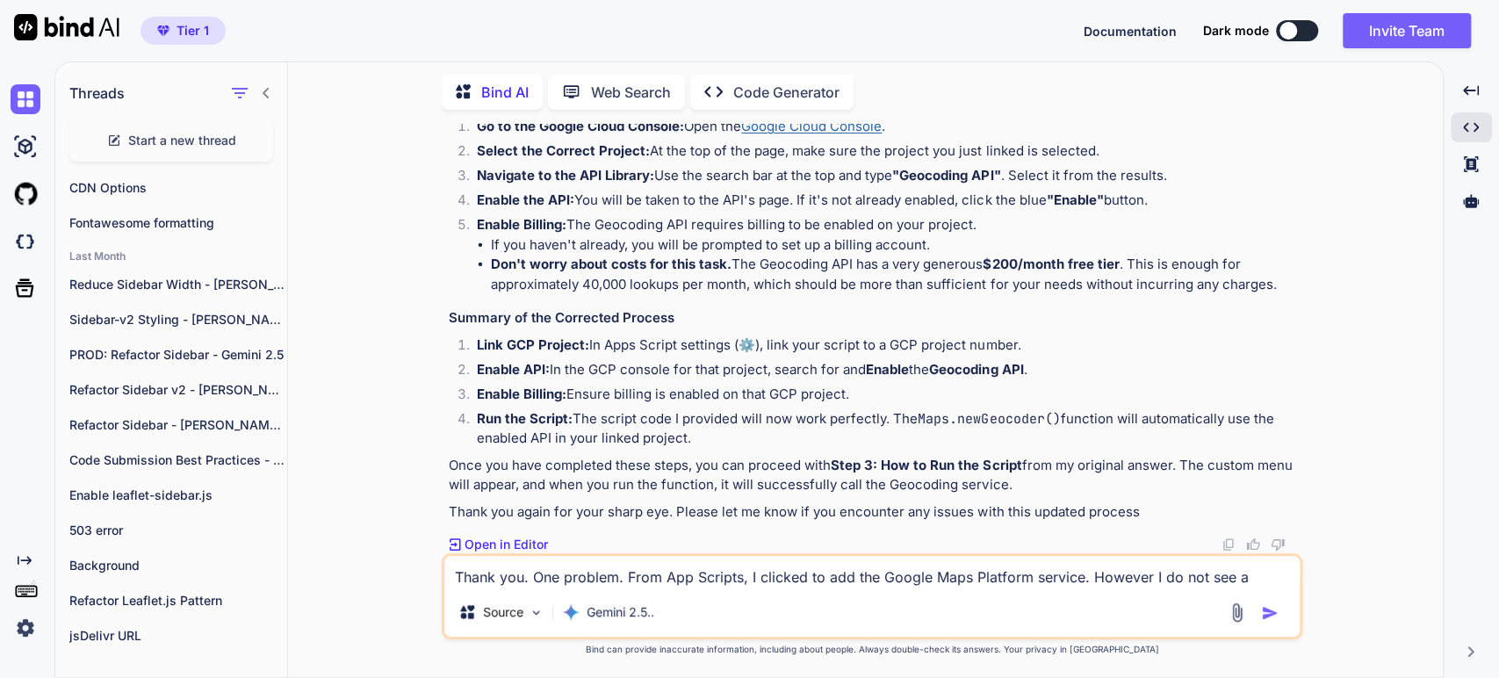
click at [640, 256] on li "If you haven't already, you will be prompted to set up a billing account." at bounding box center [895, 245] width 808 height 20
click at [453, 580] on textarea "Thank you. One problem. From App Scripts, I clicked to add the Google Maps Plat…" at bounding box center [871, 572] width 855 height 32
type textarea "Can you provide an alternate approach that does not utilize the Google Map Plat…"
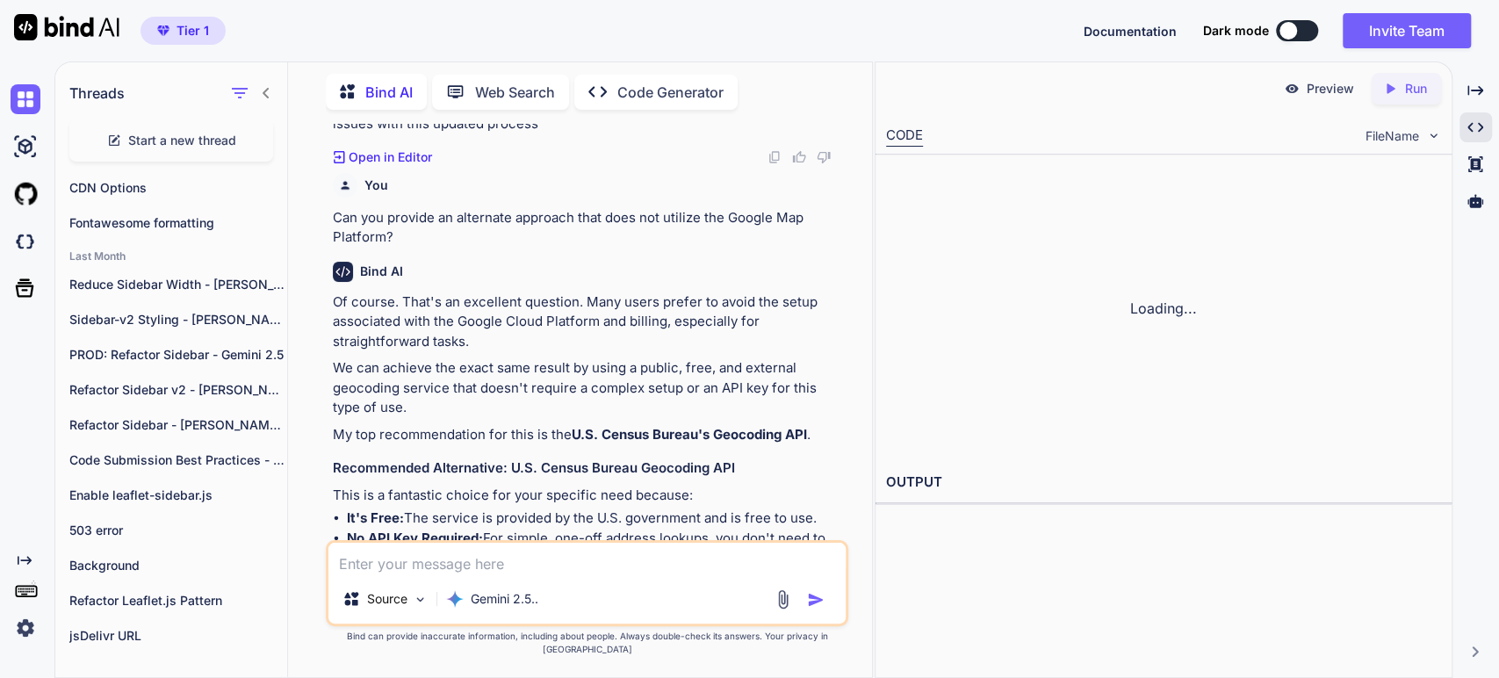
scroll to position [5076, 0]
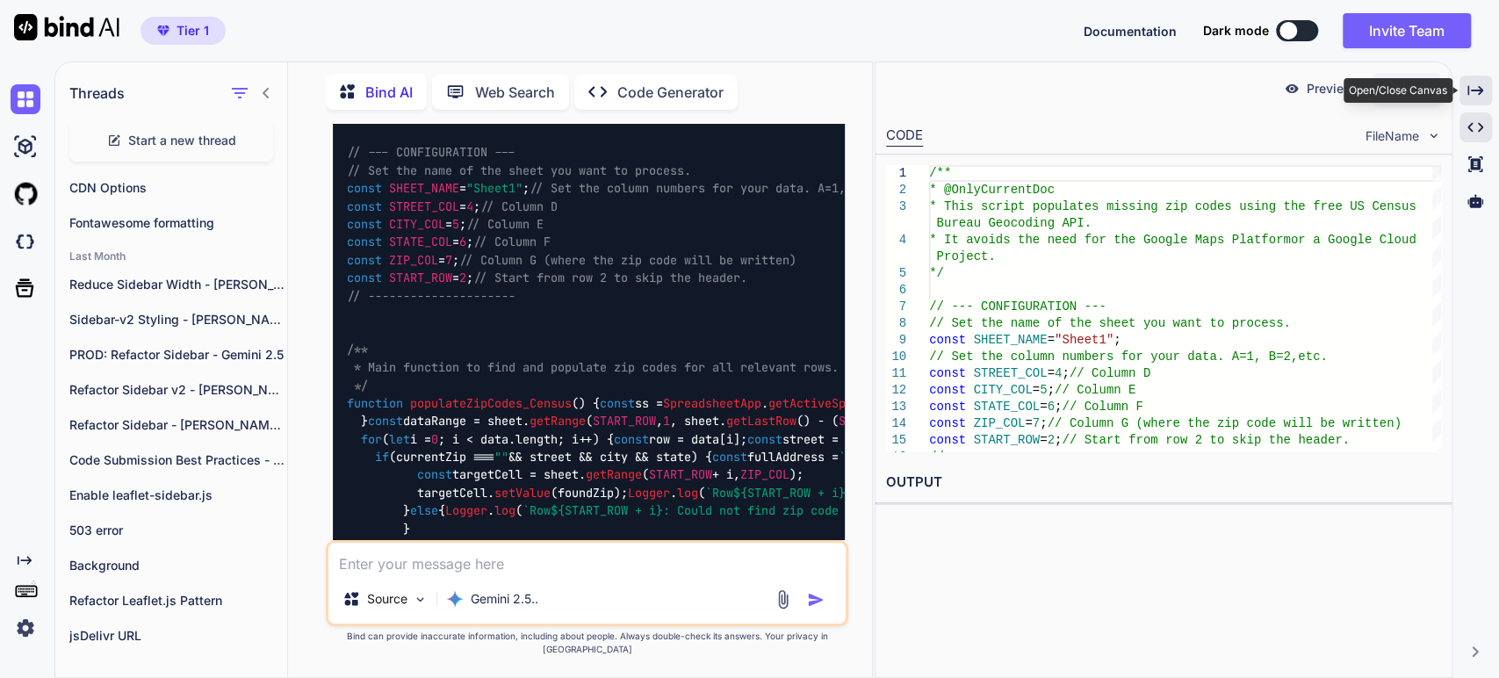
click at [1481, 86] on icon "Created with Pixso." at bounding box center [1475, 91] width 16 height 16
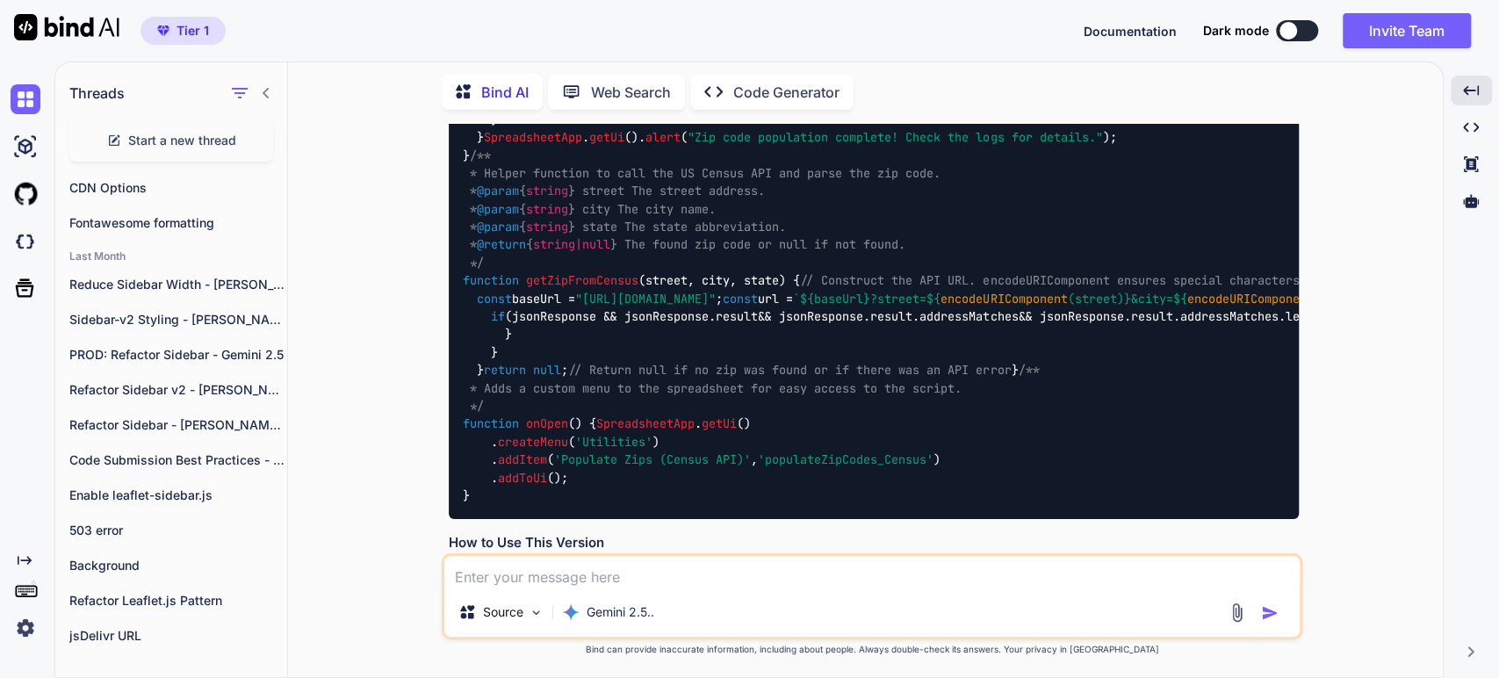
scroll to position [4578, 0]
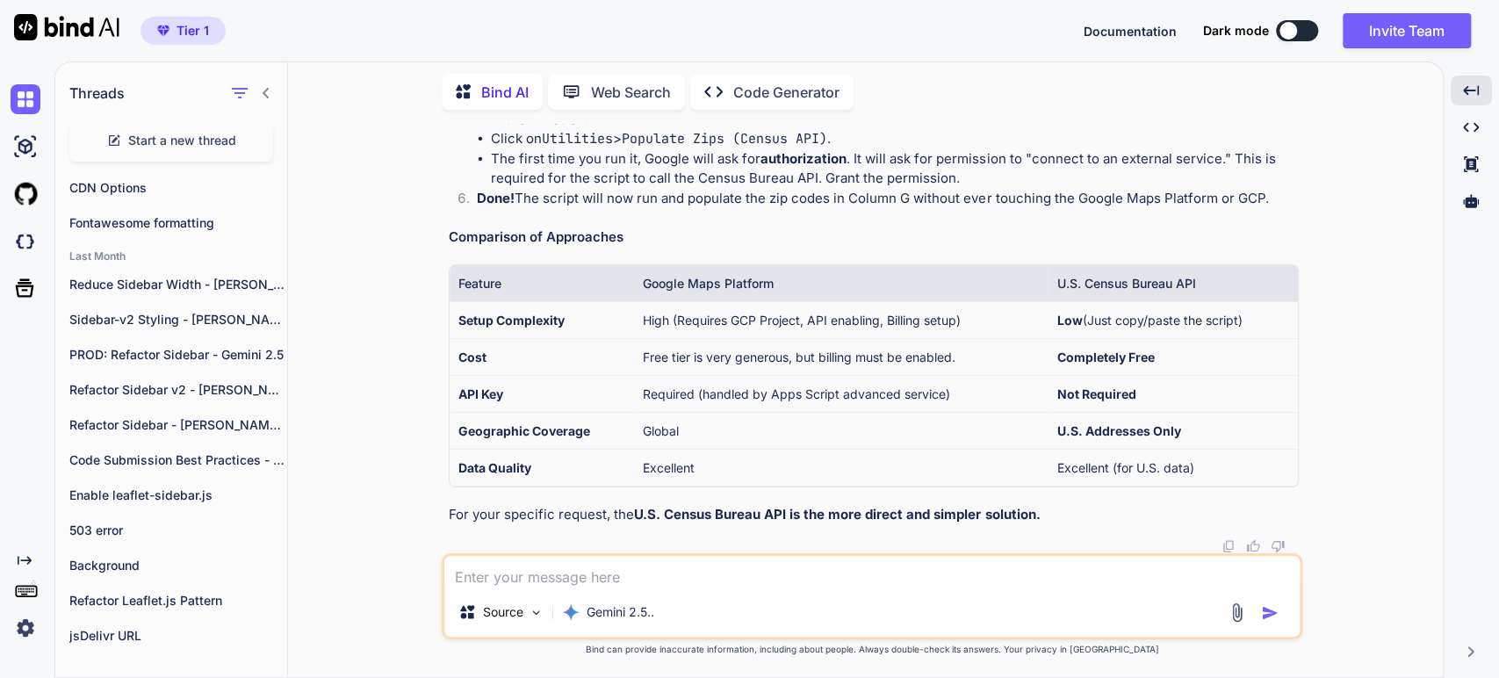
scroll to position [6724, 0]
click at [779, 148] on code "Populate Zips (Census API)" at bounding box center [724, 139] width 205 height 18
click at [625, 189] on li "The first time you run it, Google will ask for authorization . It will ask for …" at bounding box center [895, 169] width 808 height 40
click at [897, 189] on li "The first time you run it, Google will ask for authorization . It will ask for …" at bounding box center [895, 169] width 808 height 40
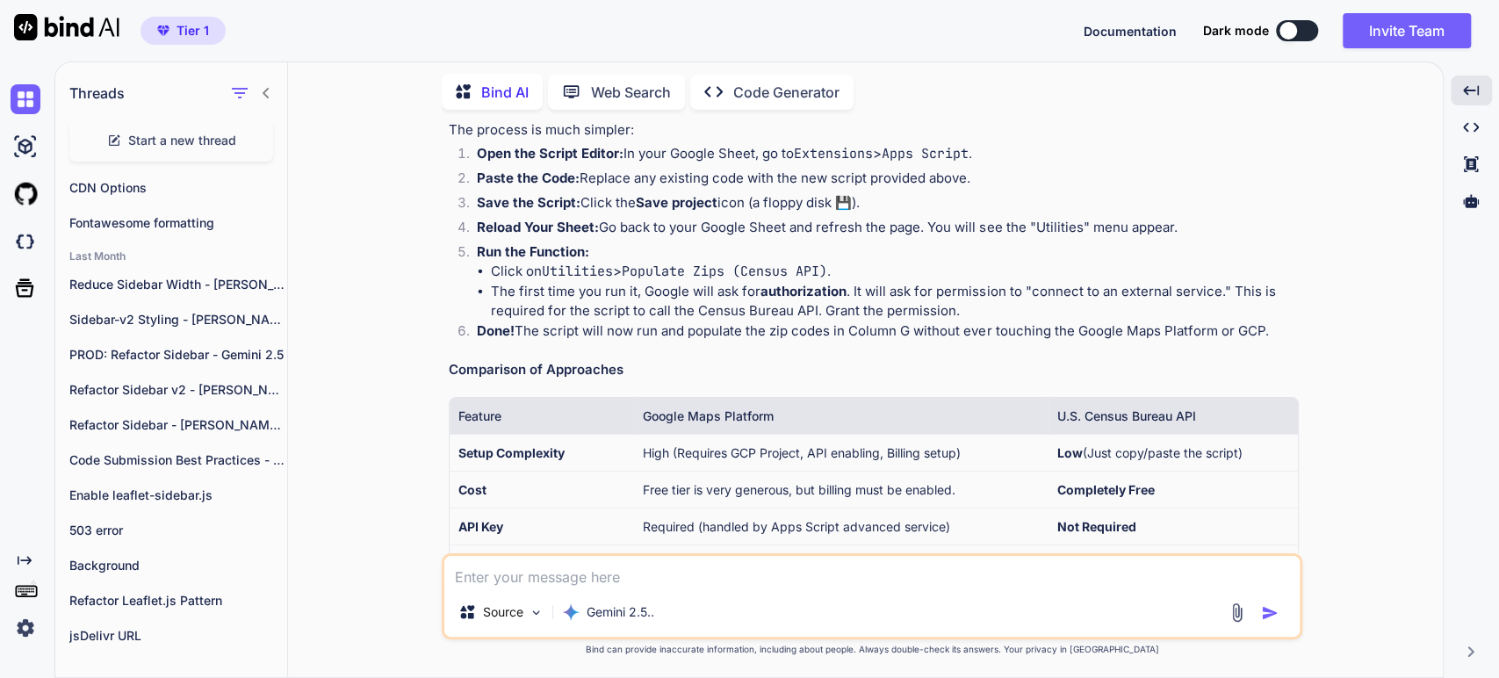
scroll to position [4784, 0]
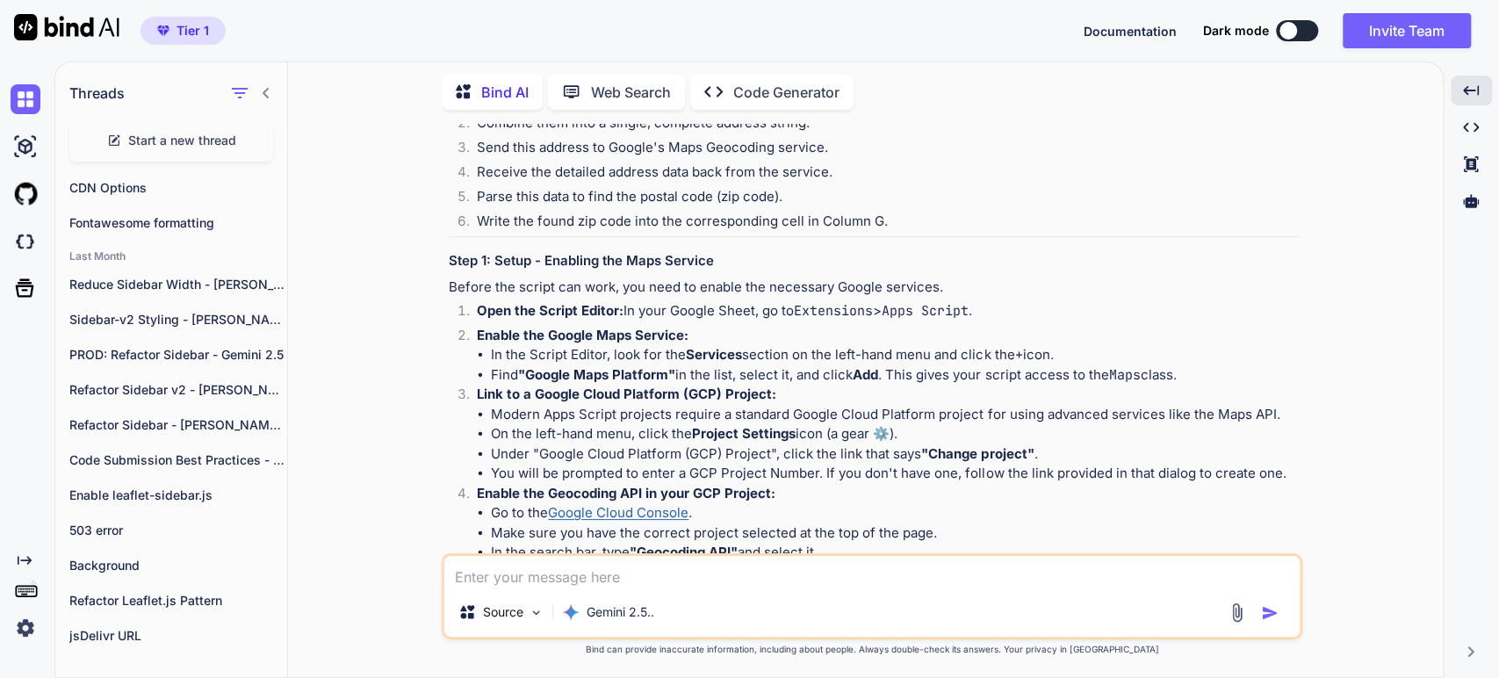
scroll to position [393, 0]
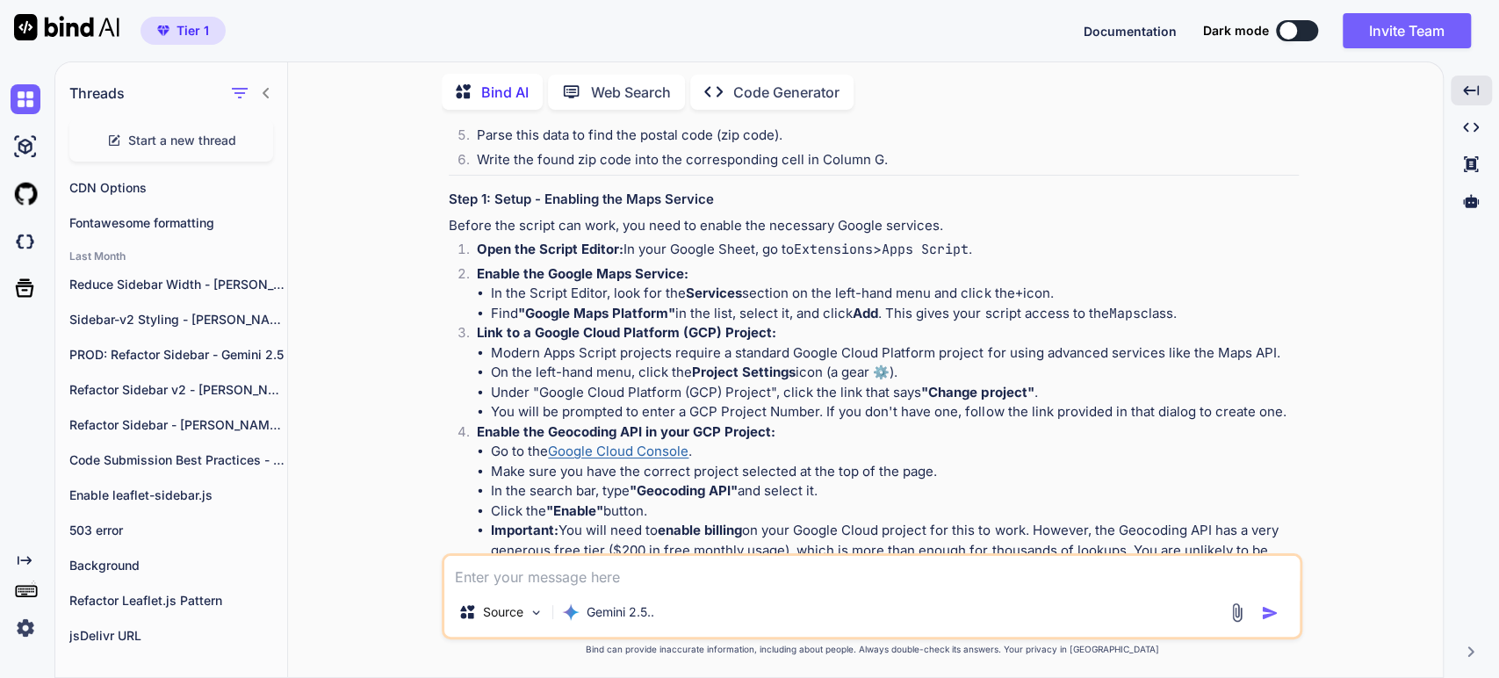
click at [632, 449] on link "Google Cloud Console" at bounding box center [618, 451] width 140 height 17
